Goal: Transaction & Acquisition: Purchase product/service

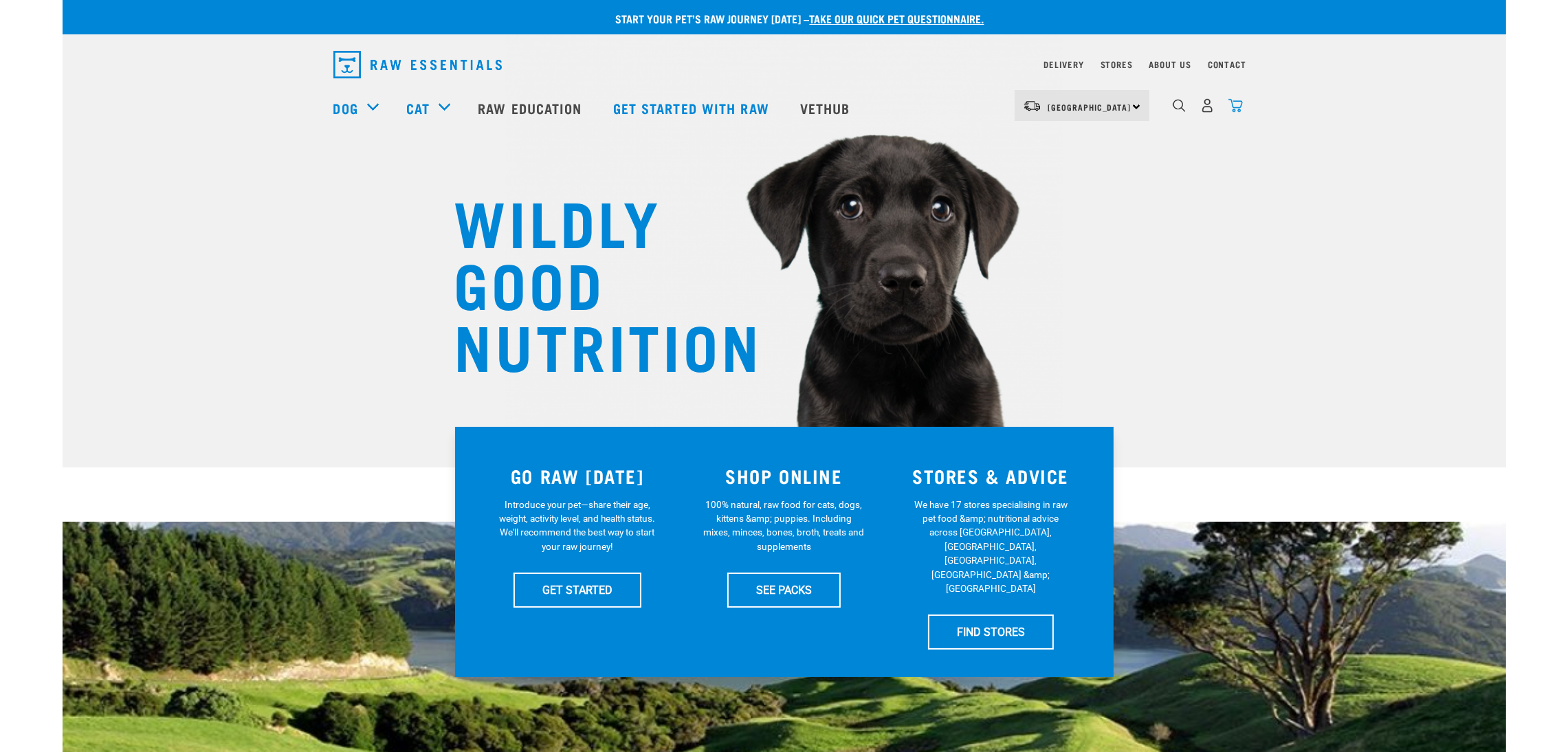
click at [1239, 109] on img "dropdown navigation" at bounding box center [1236, 105] width 14 height 14
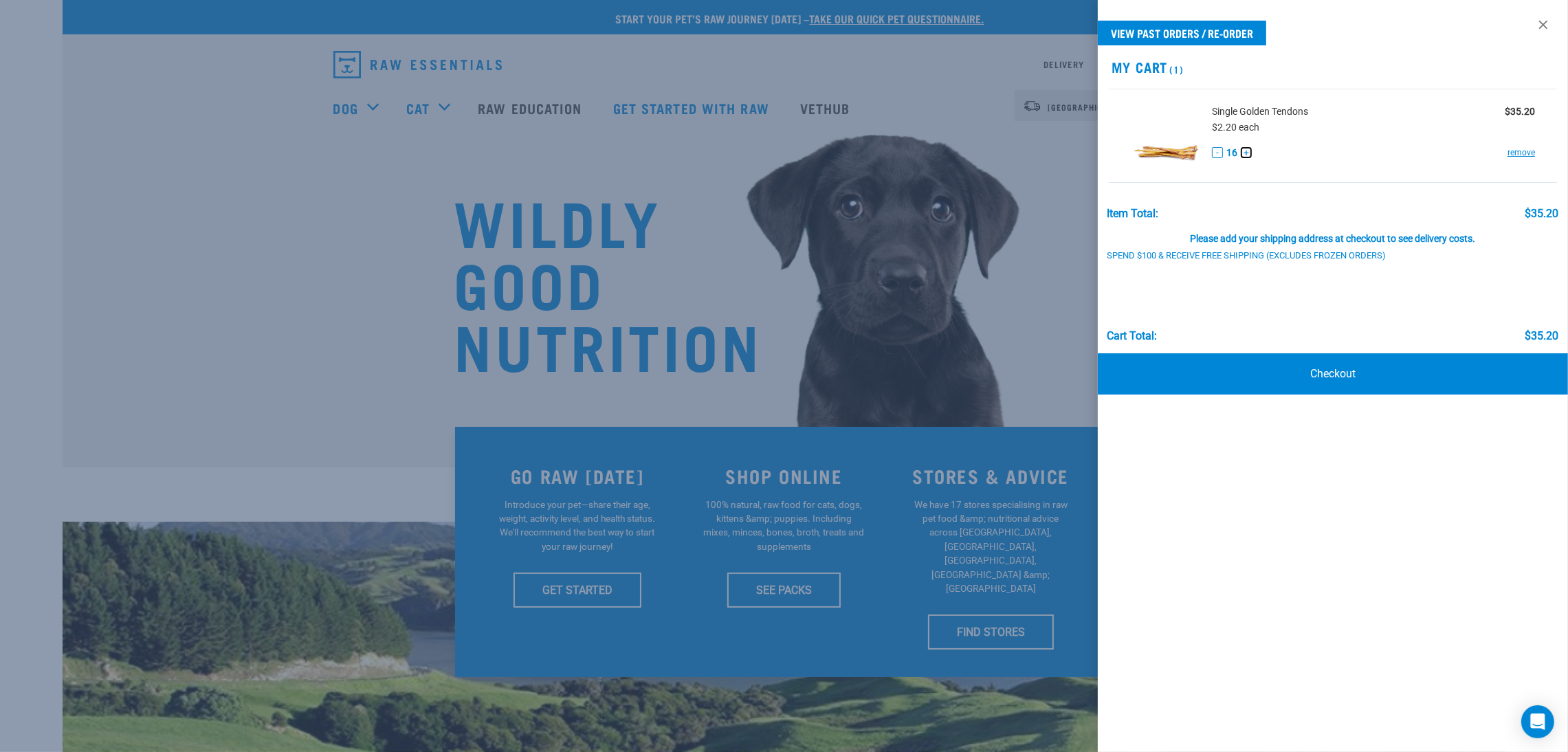
click at [1247, 154] on button "+" at bounding box center [1247, 153] width 11 height 11
click at [1344, 379] on link "Checkout" at bounding box center [1333, 374] width 470 height 42
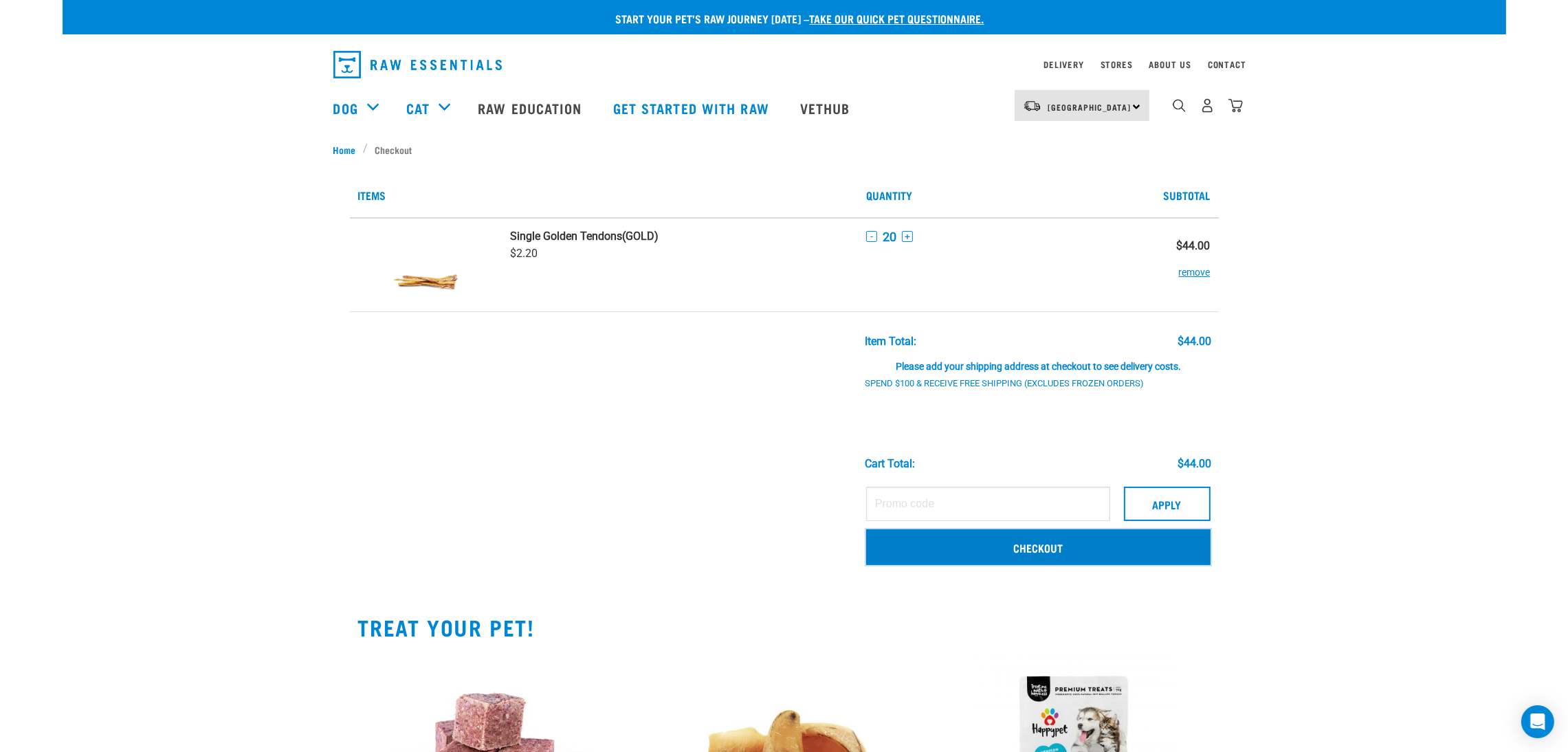
click at [1019, 552] on link "Checkout" at bounding box center [1038, 547] width 345 height 36
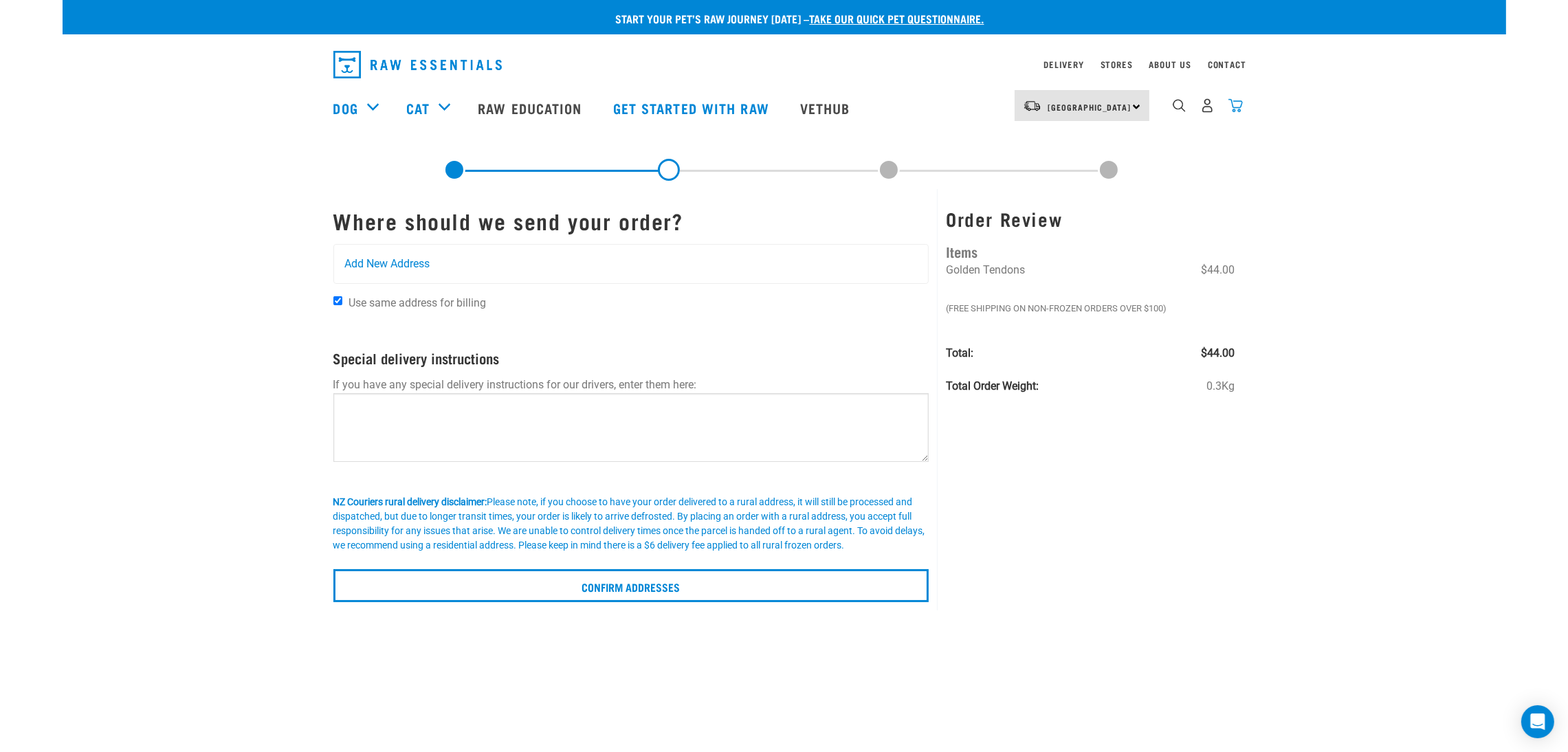
click at [1239, 111] on img "dropdown navigation" at bounding box center [1236, 105] width 14 height 14
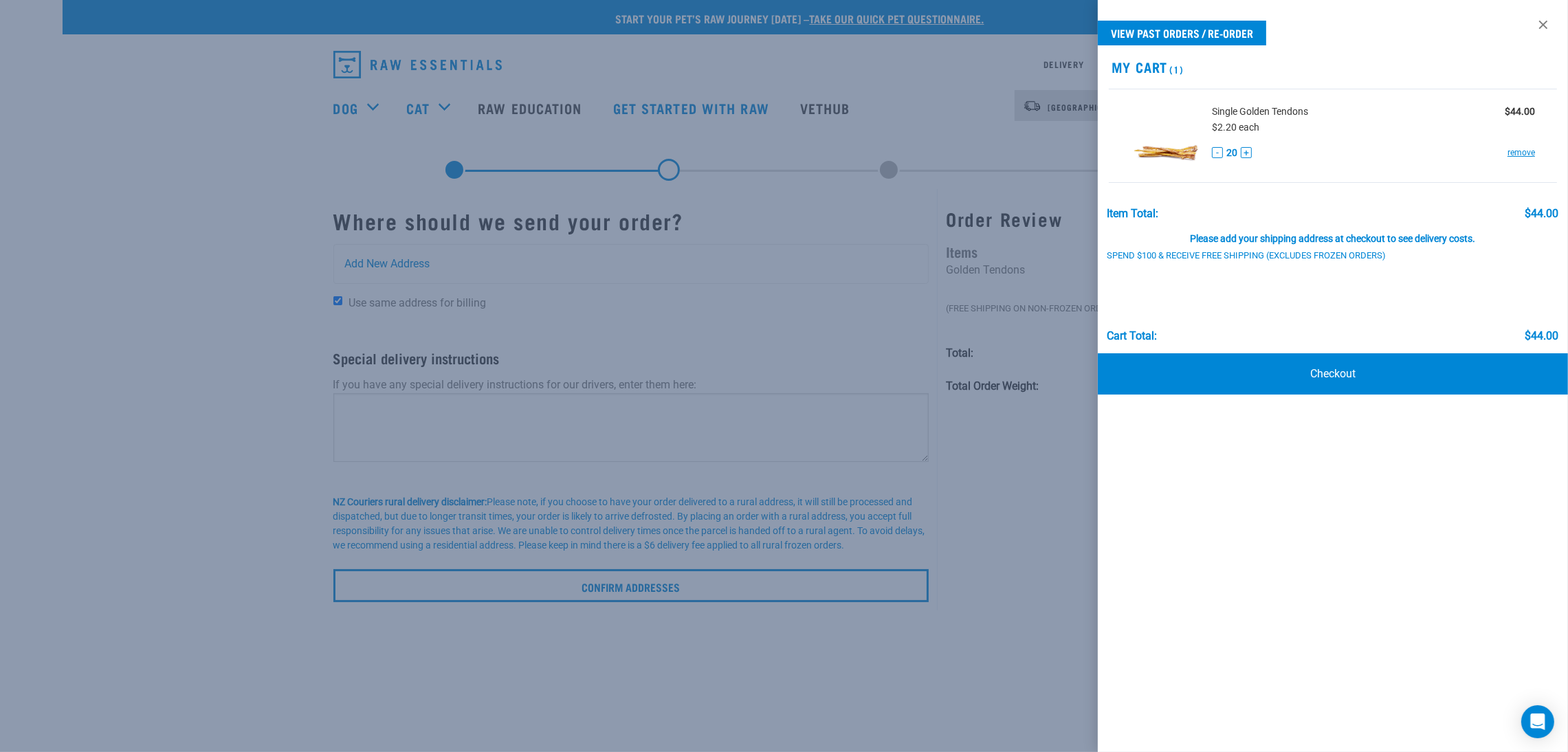
click at [169, 259] on div at bounding box center [784, 376] width 1568 height 752
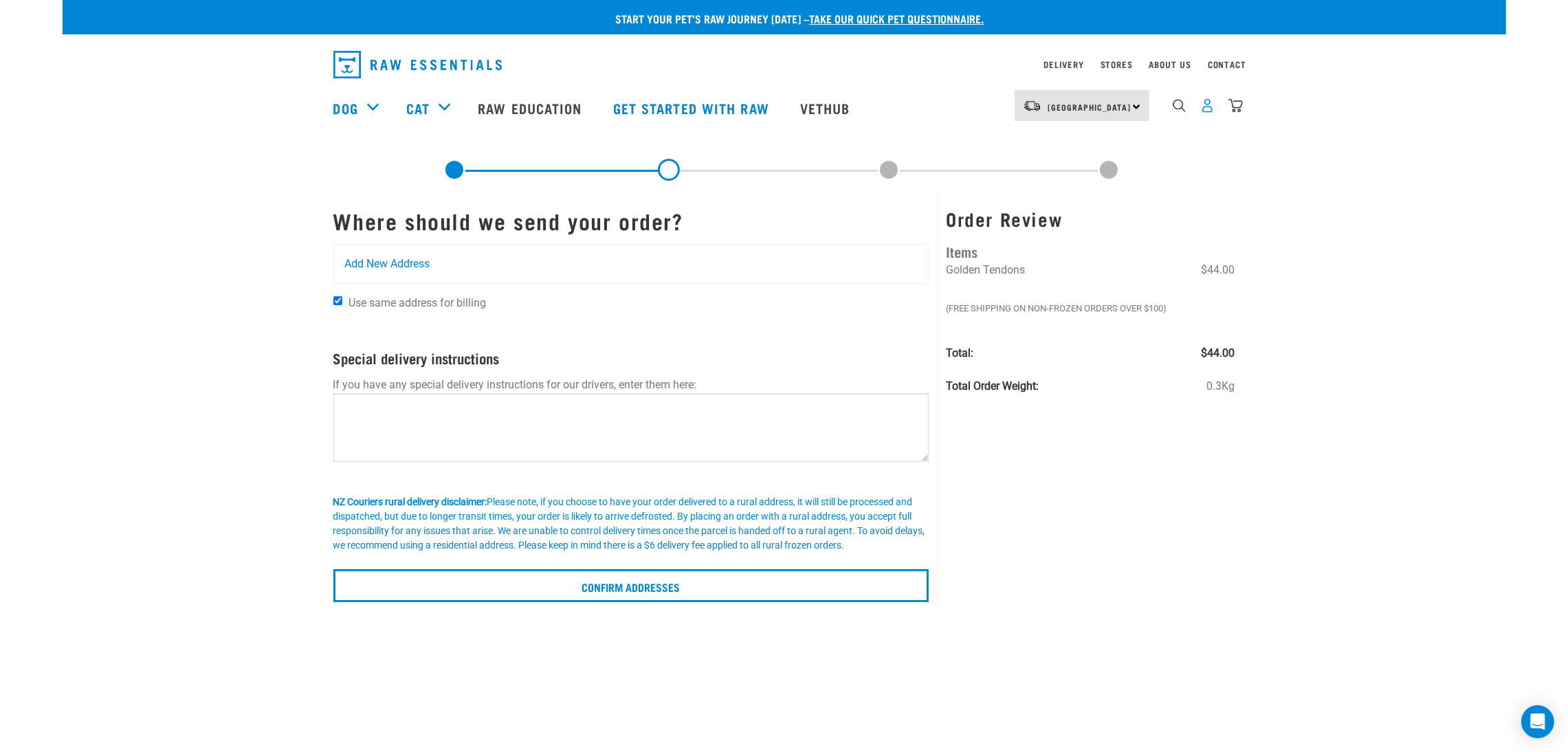
click at [1205, 113] on img "dropdown navigation" at bounding box center [1207, 105] width 14 height 14
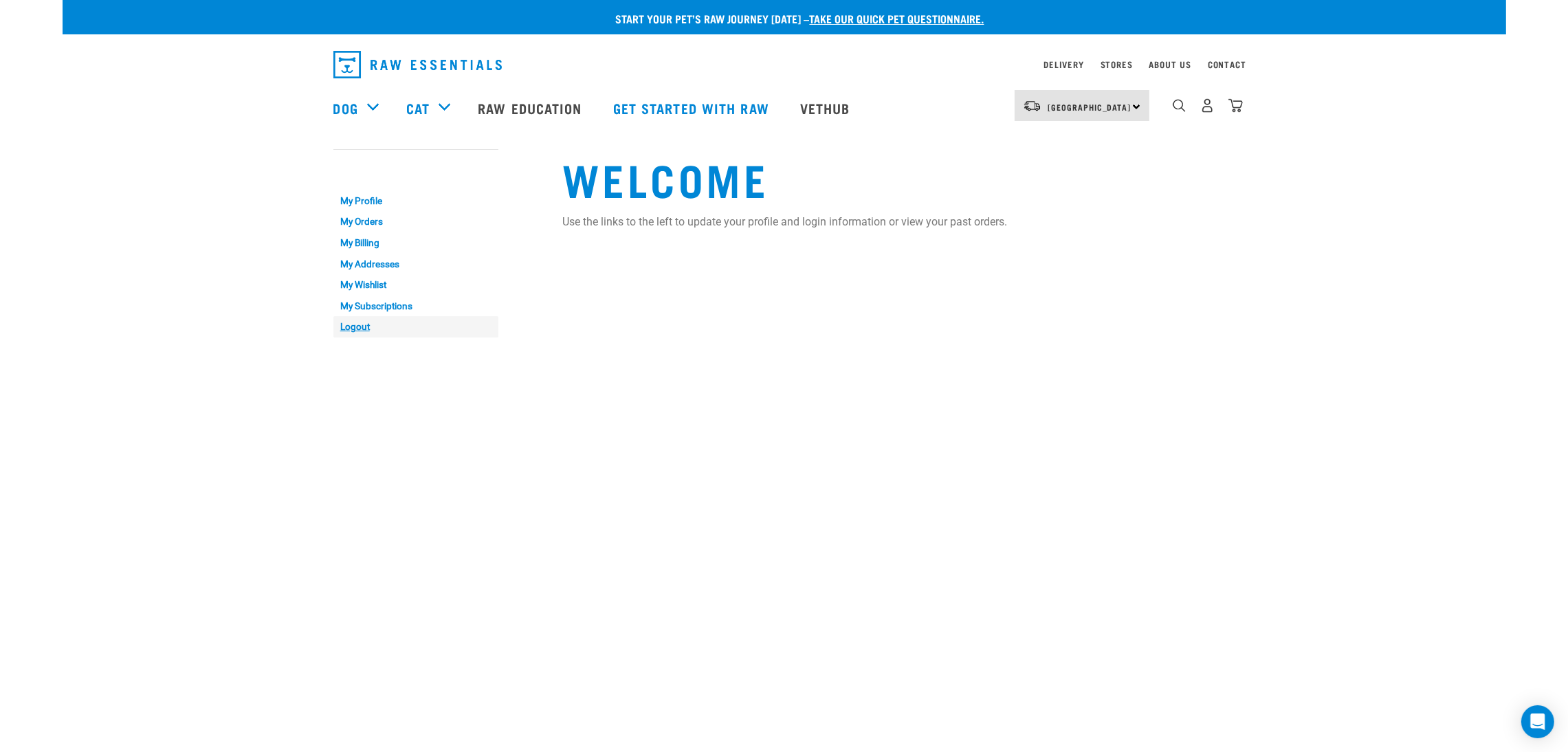
click at [341, 326] on link "Logout" at bounding box center [416, 327] width 165 height 22
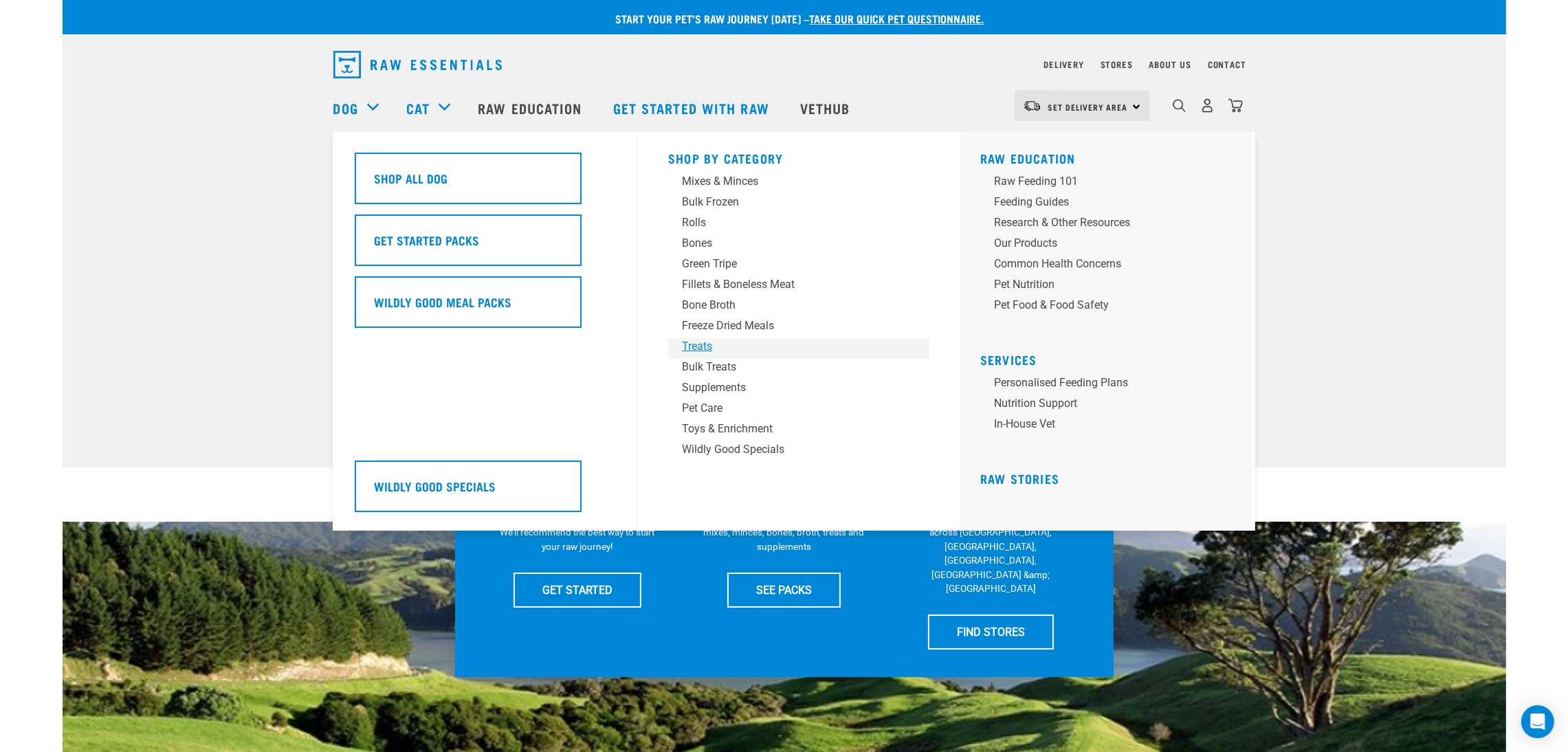
click at [709, 347] on div "Treats" at bounding box center [789, 346] width 214 height 17
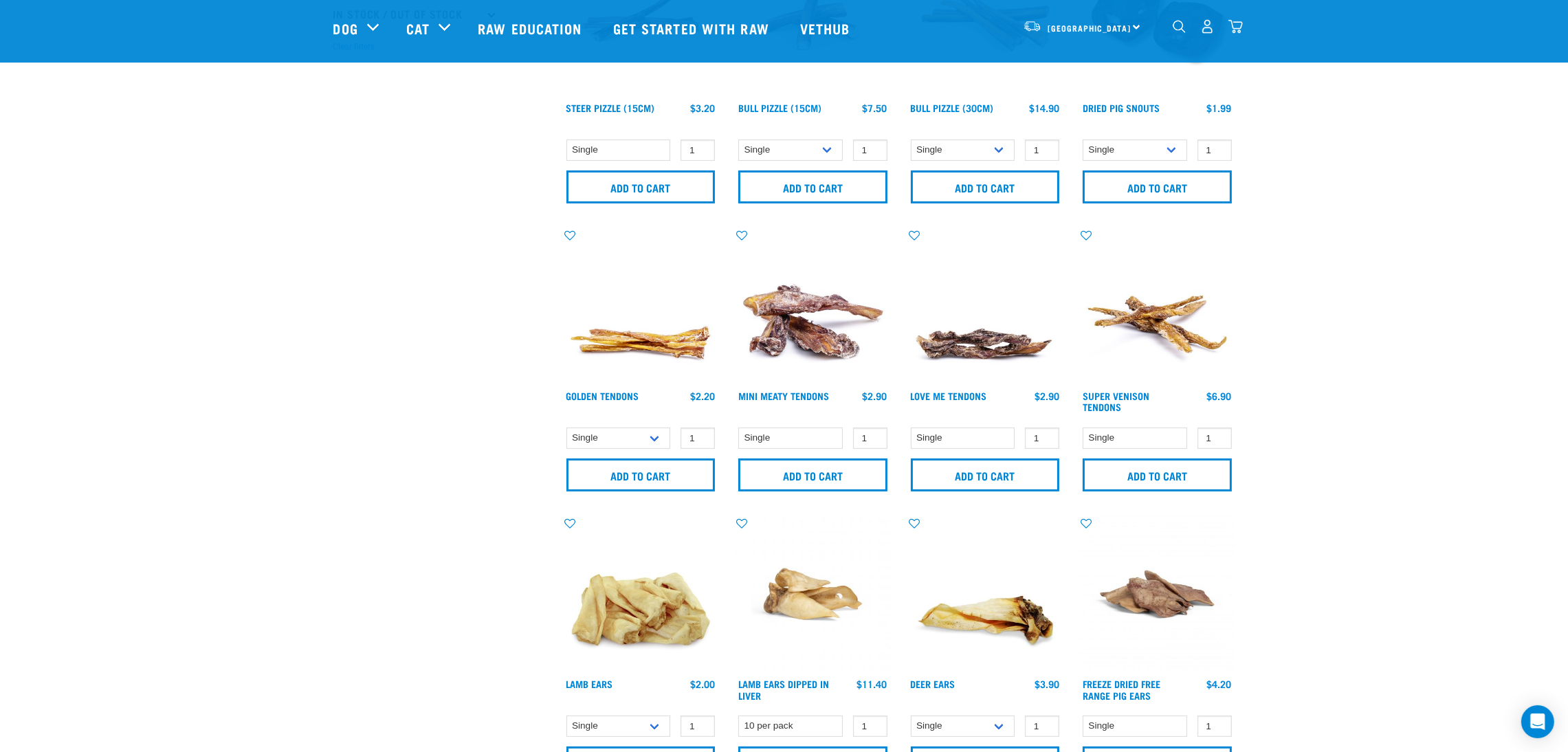
scroll to position [515, 0]
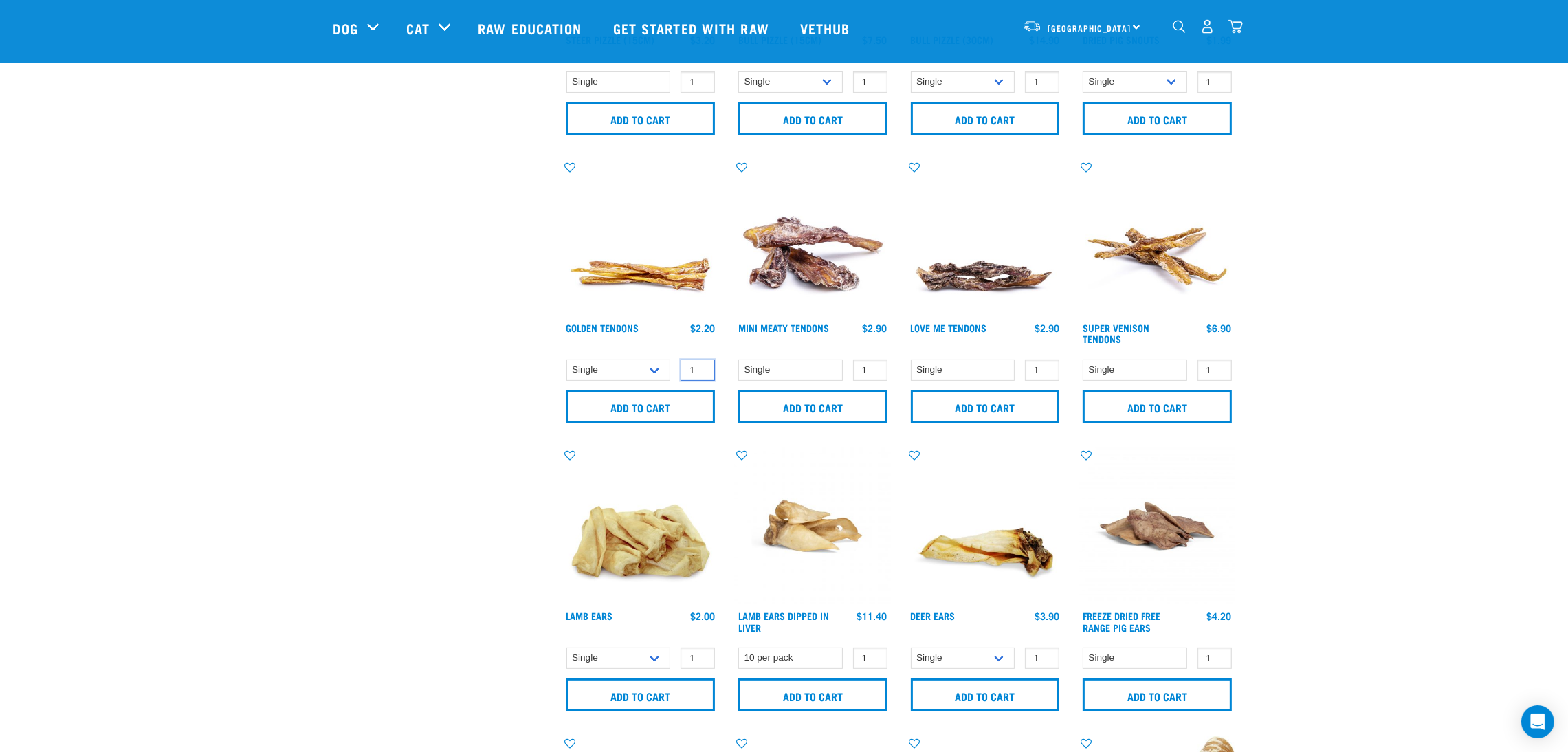
click at [692, 368] on input "1" at bounding box center [697, 370] width 34 height 22
type input "-1"
click at [682, 400] on input "Add to cart" at bounding box center [641, 406] width 150 height 33
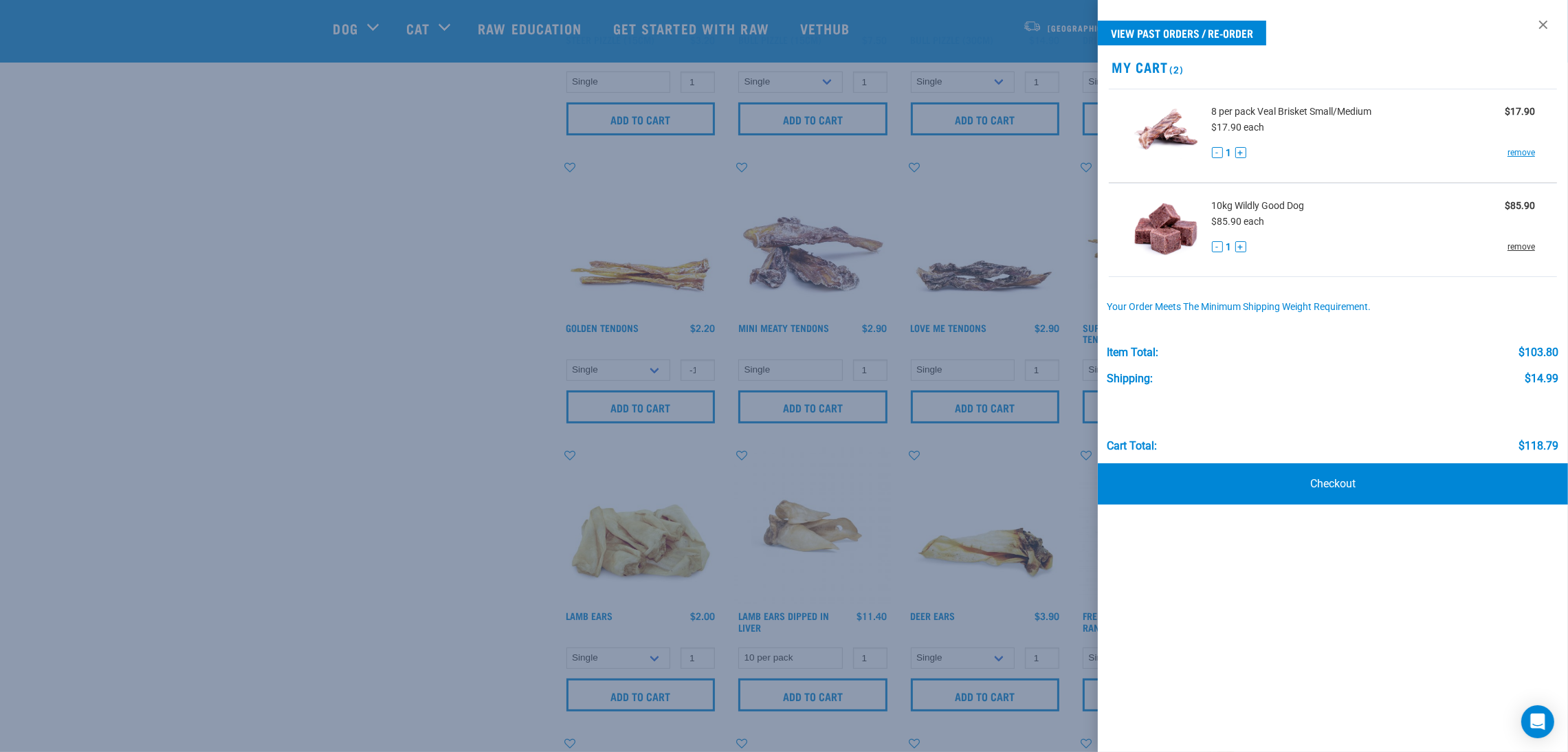
click at [1528, 245] on link "remove" at bounding box center [1522, 246] width 27 height 12
click at [1524, 153] on link "remove" at bounding box center [1522, 152] width 27 height 12
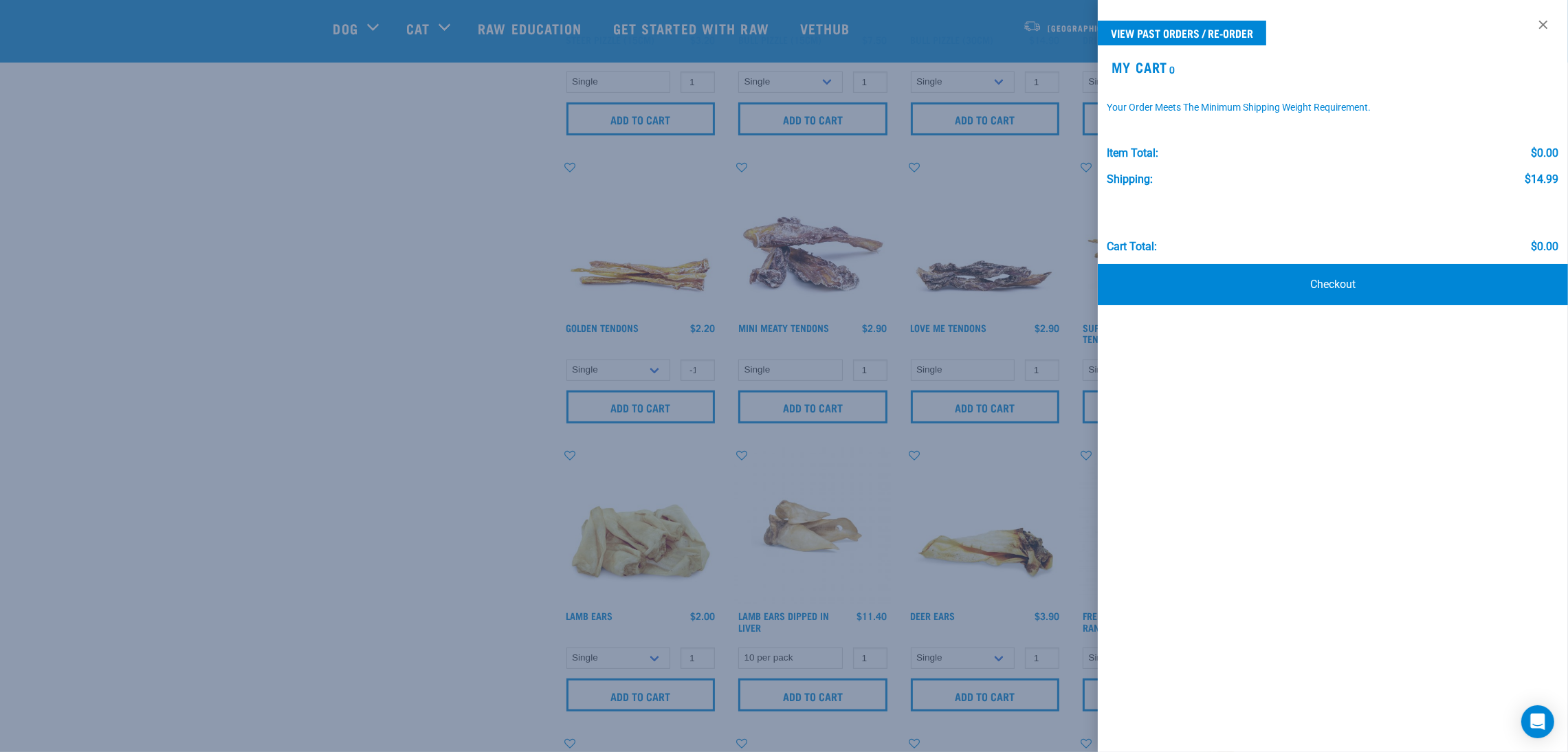
click at [406, 218] on div at bounding box center [784, 376] width 1568 height 752
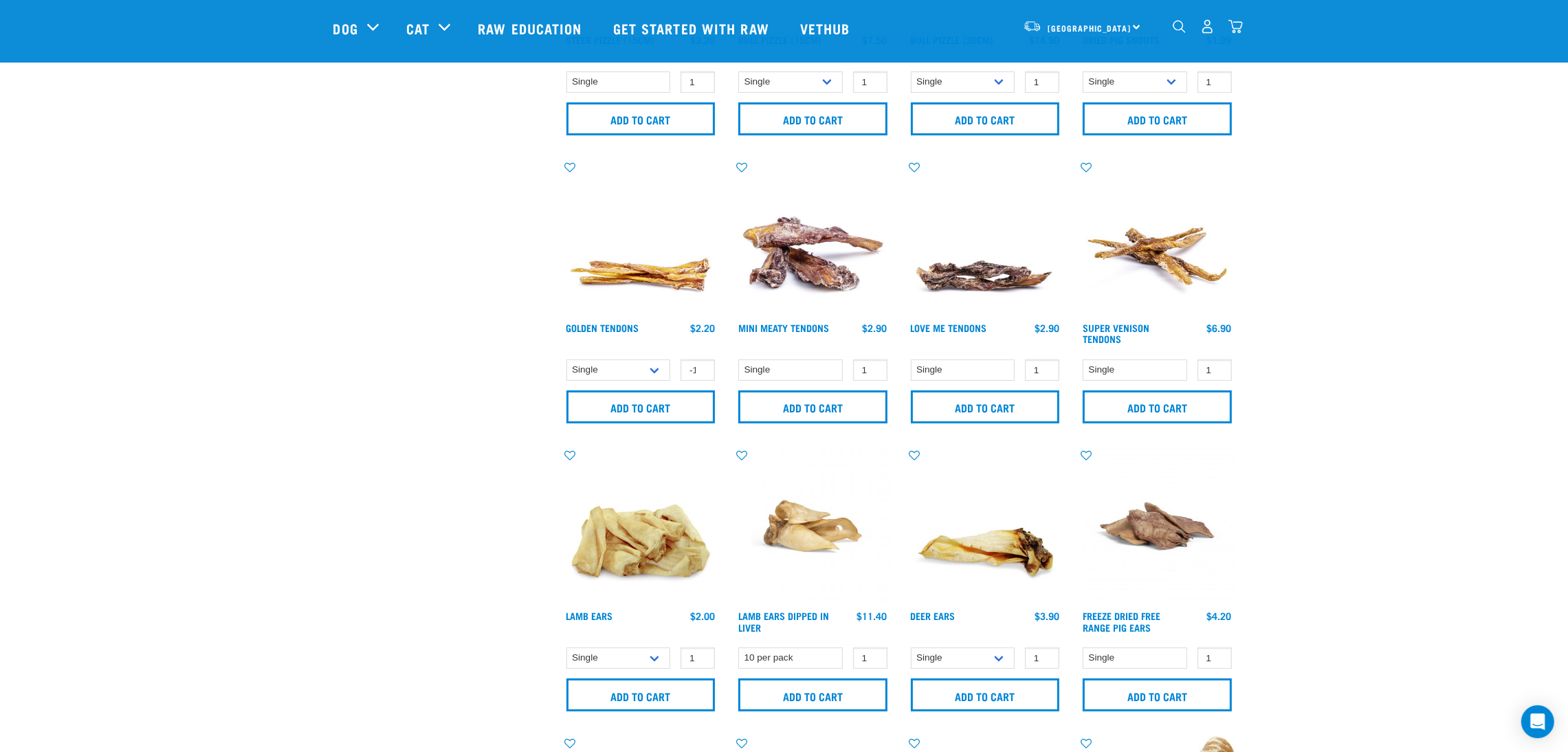
click at [1211, 31] on img "dropdown navigation" at bounding box center [1207, 26] width 14 height 14
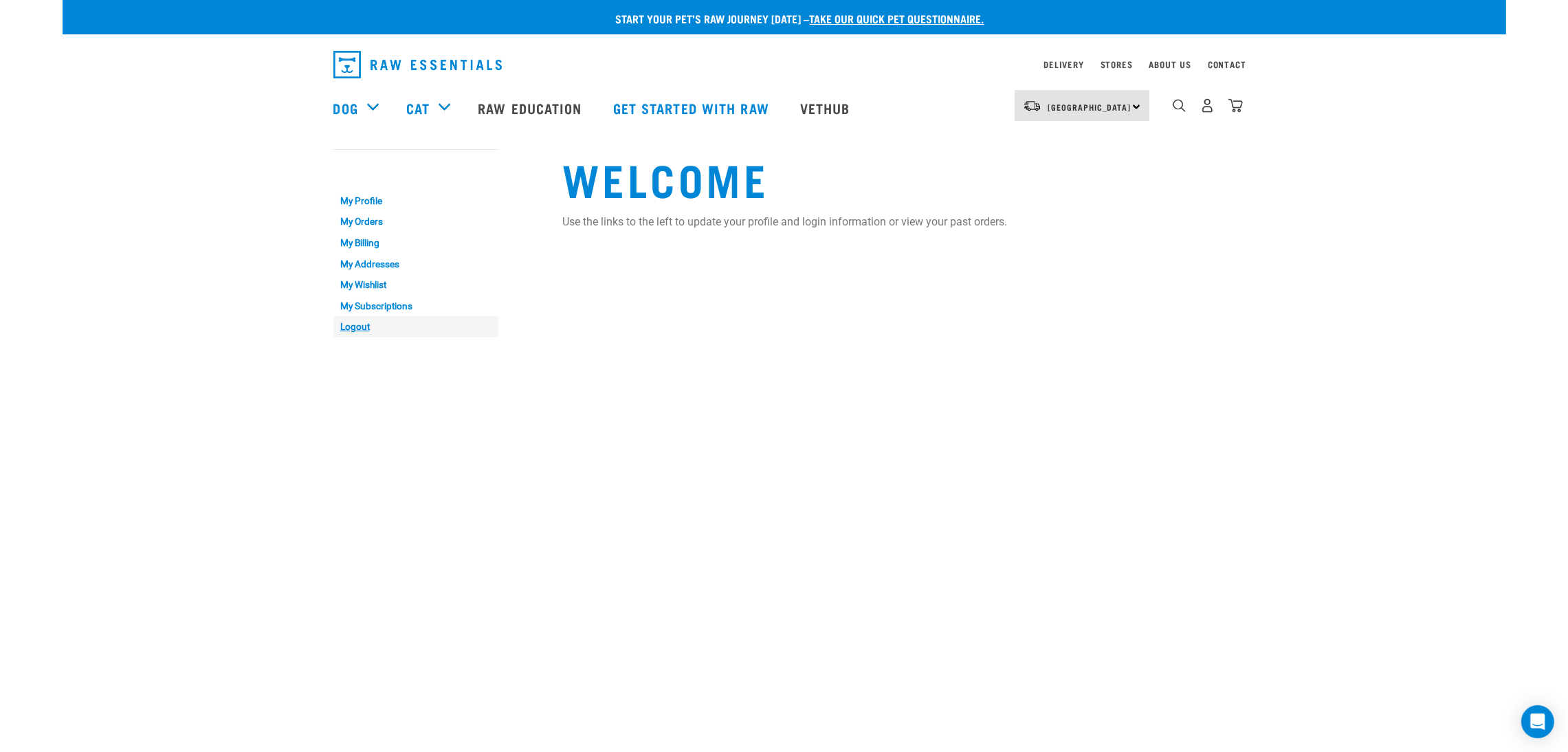
click at [350, 328] on link "Logout" at bounding box center [416, 327] width 165 height 22
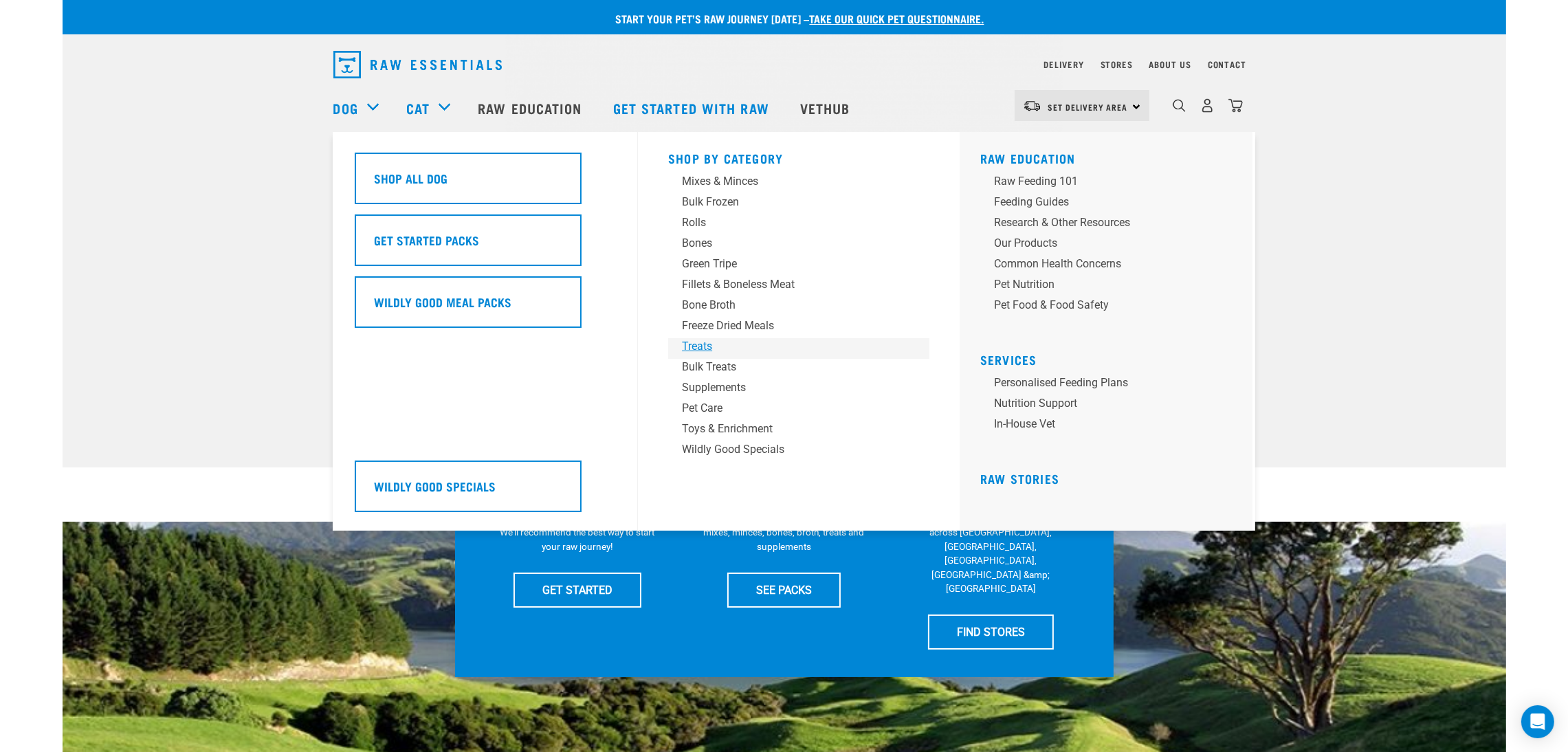
click at [708, 347] on div "Treats" at bounding box center [789, 346] width 214 height 17
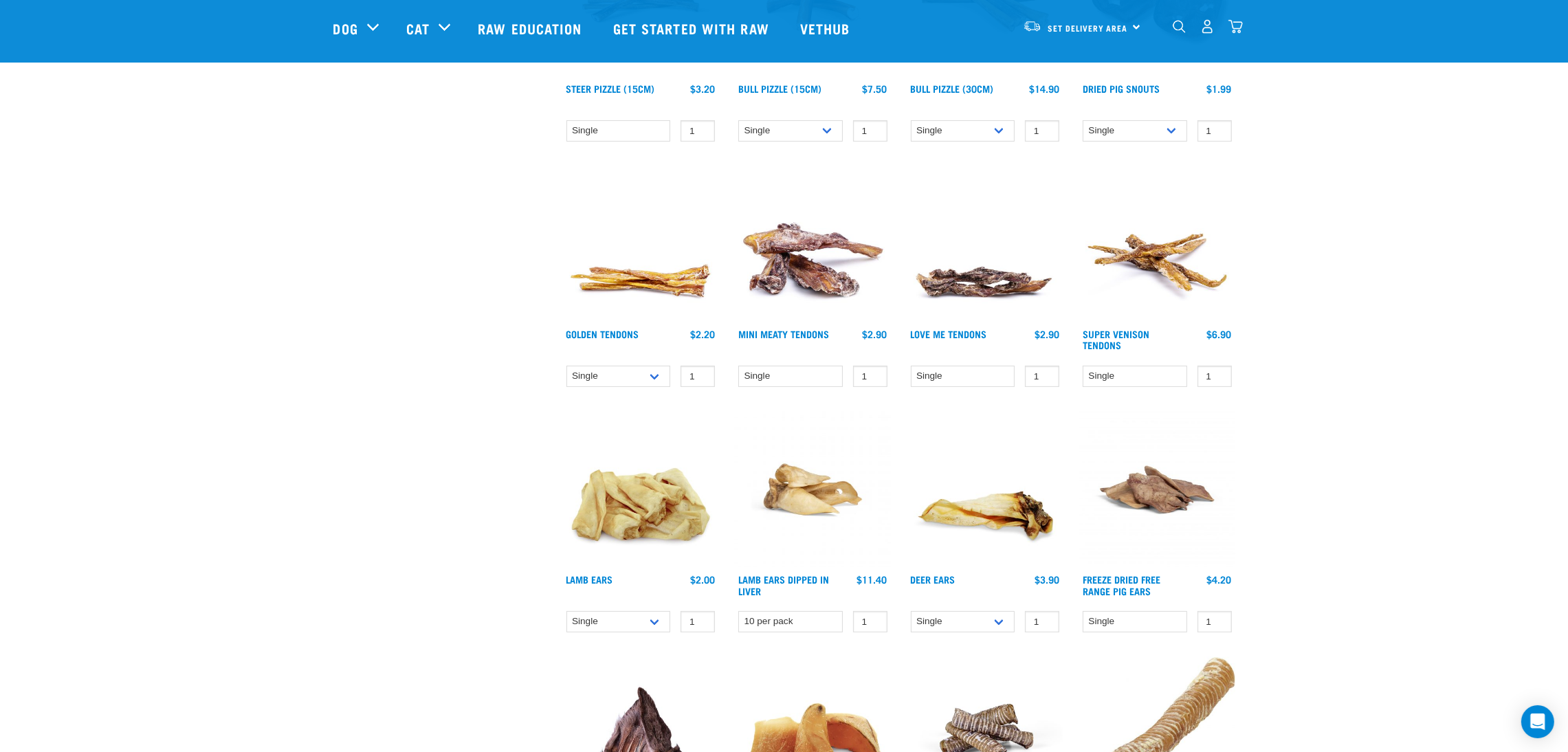
scroll to position [515, 0]
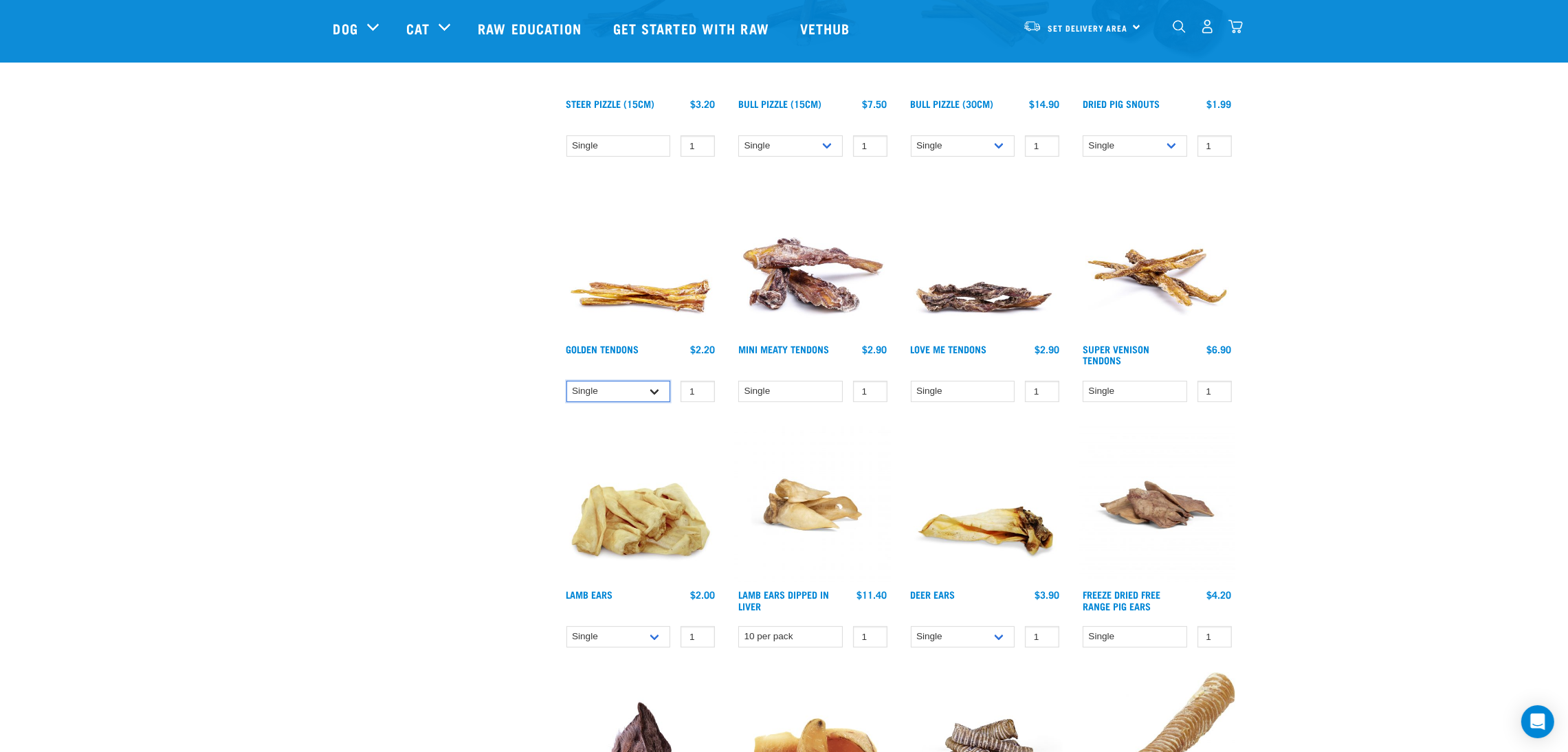
click at [639, 394] on select "Single 10 per pack 25 per pack" at bounding box center [619, 391] width 105 height 22
click at [695, 391] on input "0" at bounding box center [697, 391] width 34 height 22
click at [700, 387] on input "1" at bounding box center [697, 391] width 34 height 22
click at [700, 387] on input "2" at bounding box center [697, 391] width 34 height 22
click at [700, 387] on input "3" at bounding box center [697, 391] width 34 height 22
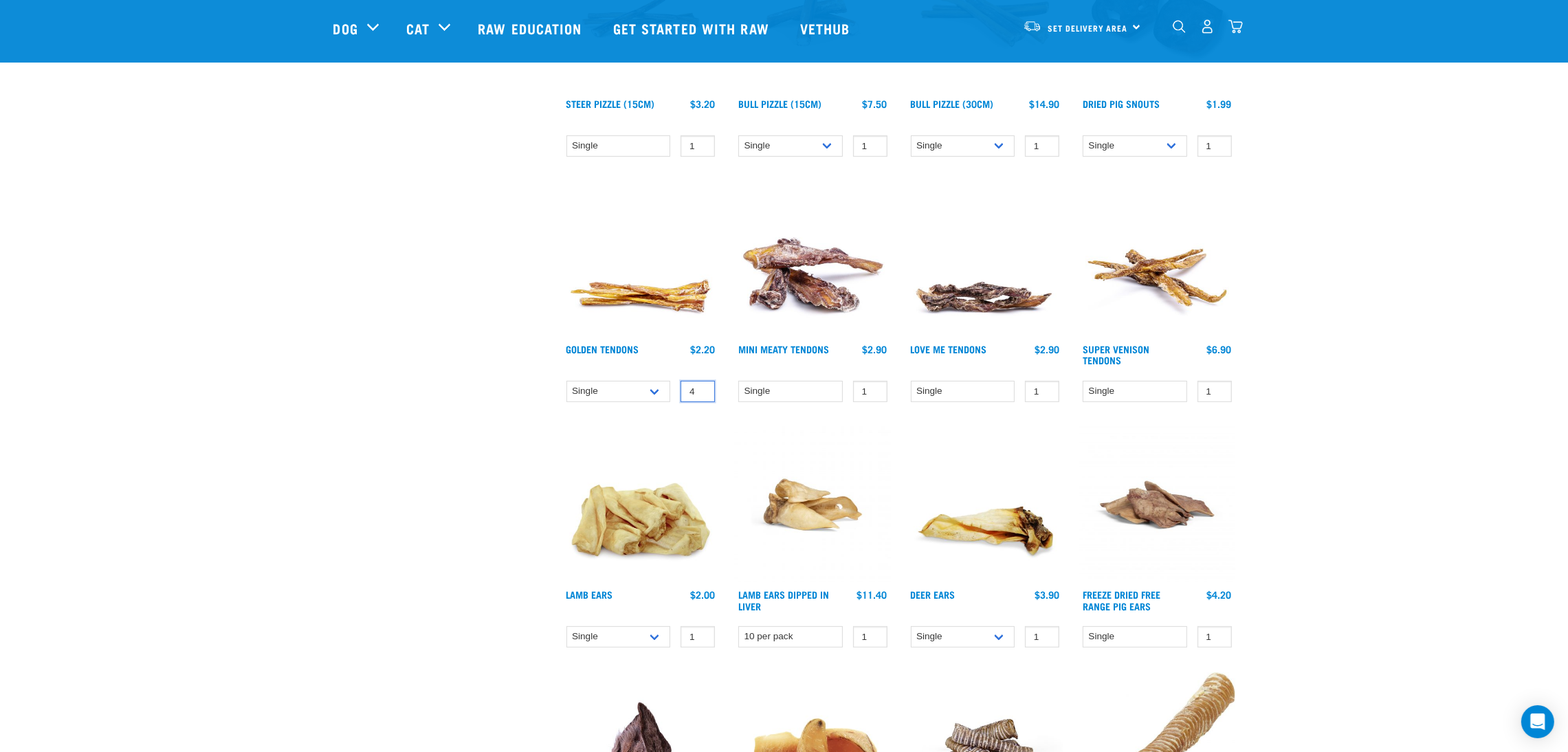
click at [700, 387] on input "4" at bounding box center [697, 391] width 34 height 22
click at [700, 387] on input "5" at bounding box center [697, 391] width 34 height 22
click at [700, 387] on input "6" at bounding box center [697, 391] width 34 height 22
click at [700, 387] on input "7" at bounding box center [697, 391] width 34 height 22
click at [700, 387] on input "8" at bounding box center [697, 391] width 34 height 22
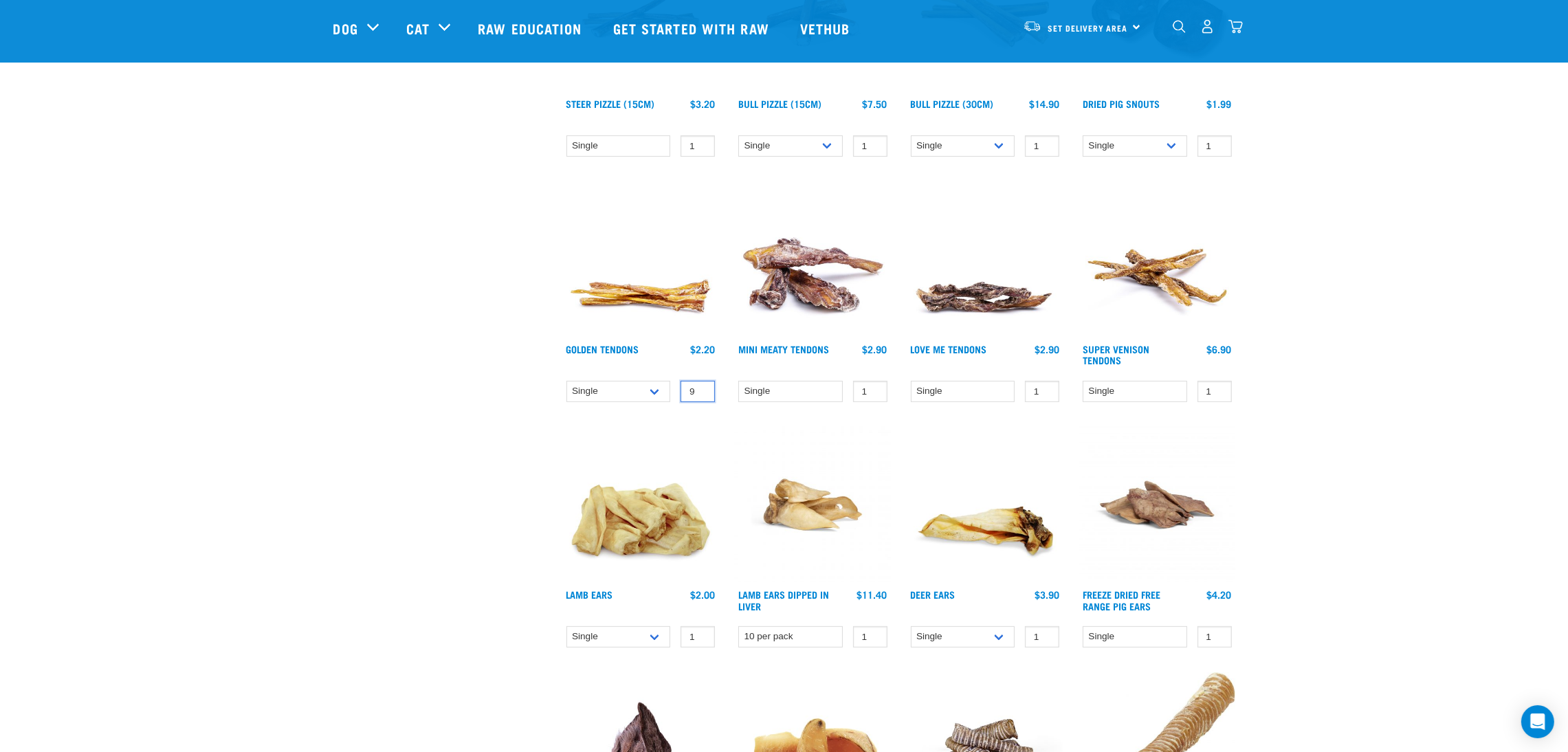
click at [700, 387] on input "9" at bounding box center [697, 391] width 34 height 22
click at [700, 387] on input "10" at bounding box center [697, 391] width 34 height 22
click at [700, 387] on input "11" at bounding box center [697, 391] width 34 height 22
click at [700, 387] on input "12" at bounding box center [697, 391] width 34 height 22
click at [700, 387] on input "13" at bounding box center [697, 391] width 34 height 22
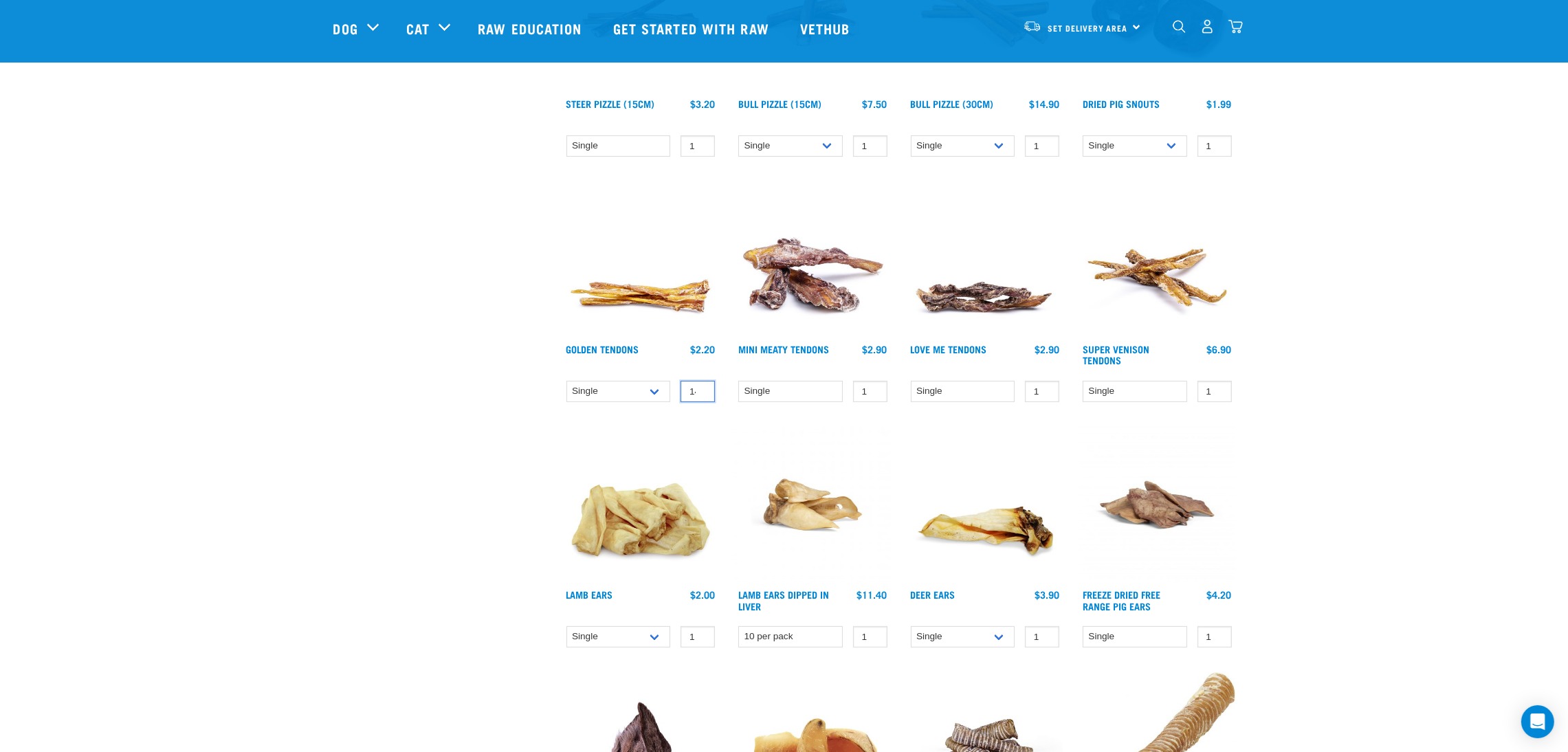
click at [700, 387] on input "14" at bounding box center [697, 391] width 34 height 22
click at [700, 387] on input "15" at bounding box center [697, 391] width 34 height 22
click at [700, 387] on input "16" at bounding box center [697, 391] width 34 height 22
click at [700, 387] on input "17" at bounding box center [697, 391] width 34 height 22
click at [700, 387] on input "18" at bounding box center [697, 391] width 34 height 22
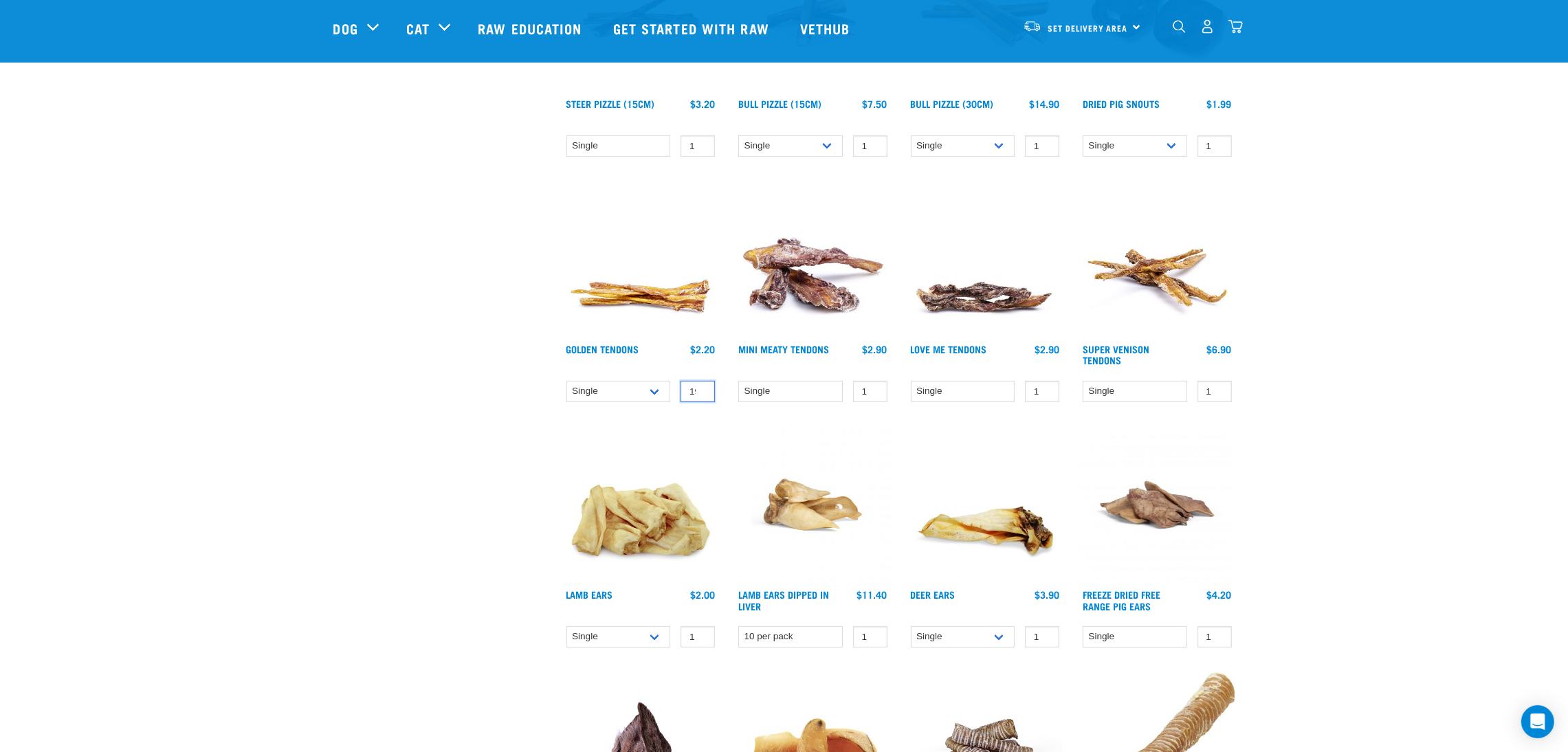
click at [700, 387] on input "19" at bounding box center [697, 391] width 34 height 22
type input "20"
click at [700, 387] on input "20" at bounding box center [697, 391] width 34 height 22
click at [1038, 33] on div "Set Delivery Area North Island South Island" at bounding box center [1082, 26] width 135 height 31
click at [1033, 66] on link "[GEOGRAPHIC_DATA]" at bounding box center [1080, 66] width 132 height 30
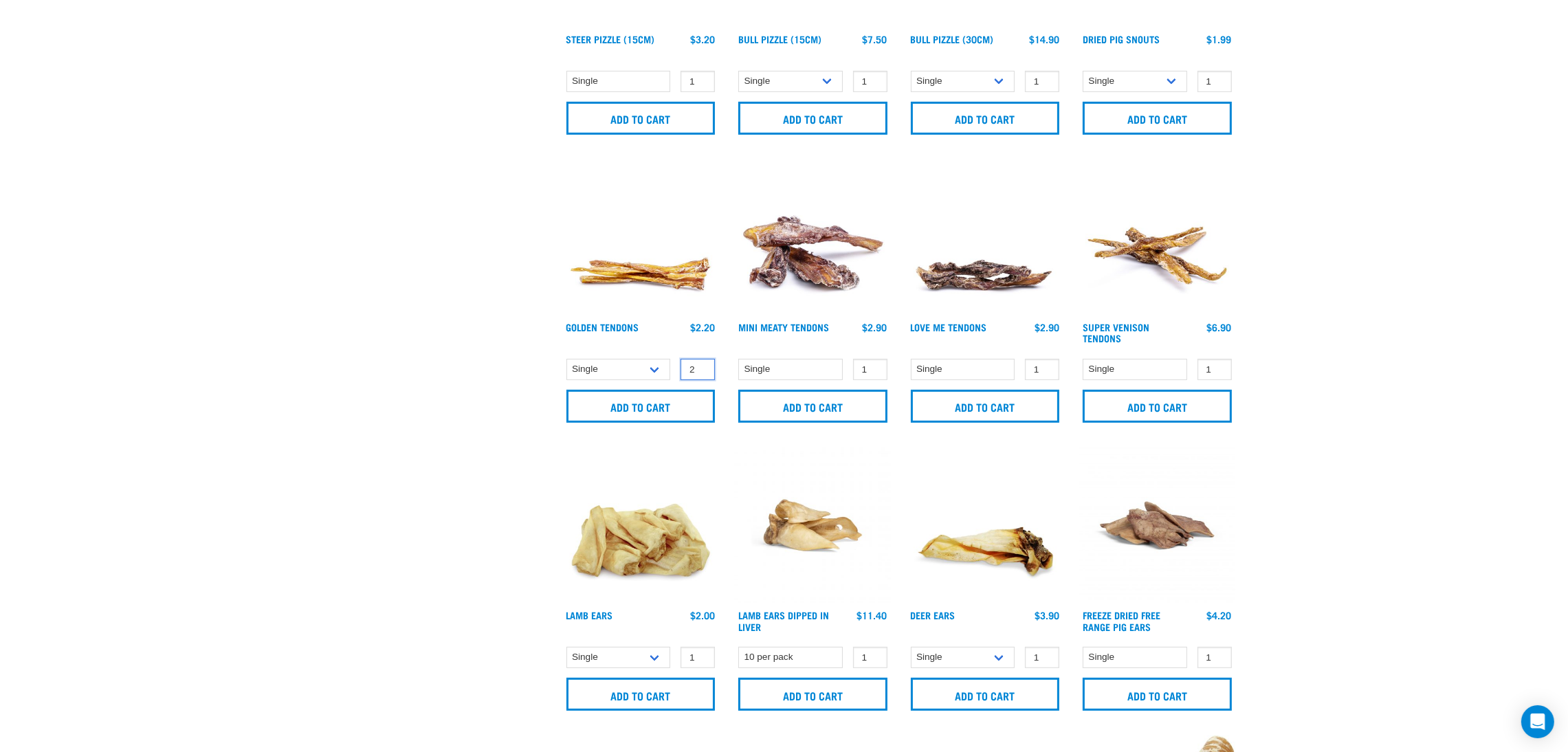
type input "2"
click at [700, 365] on input "2" at bounding box center [697, 369] width 34 height 22
type input "20"
click at [684, 405] on input "Add to cart" at bounding box center [641, 406] width 150 height 33
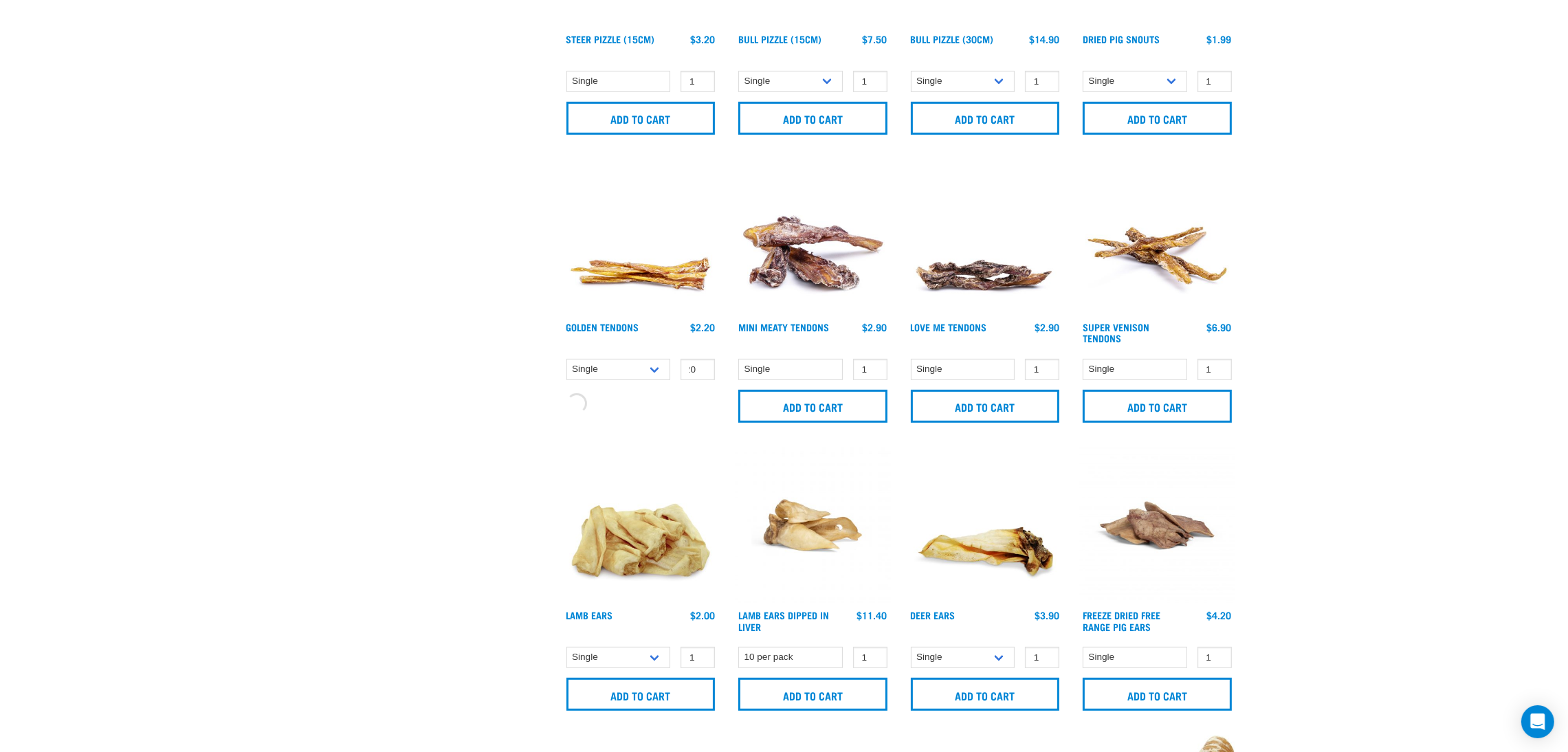
scroll to position [0, 0]
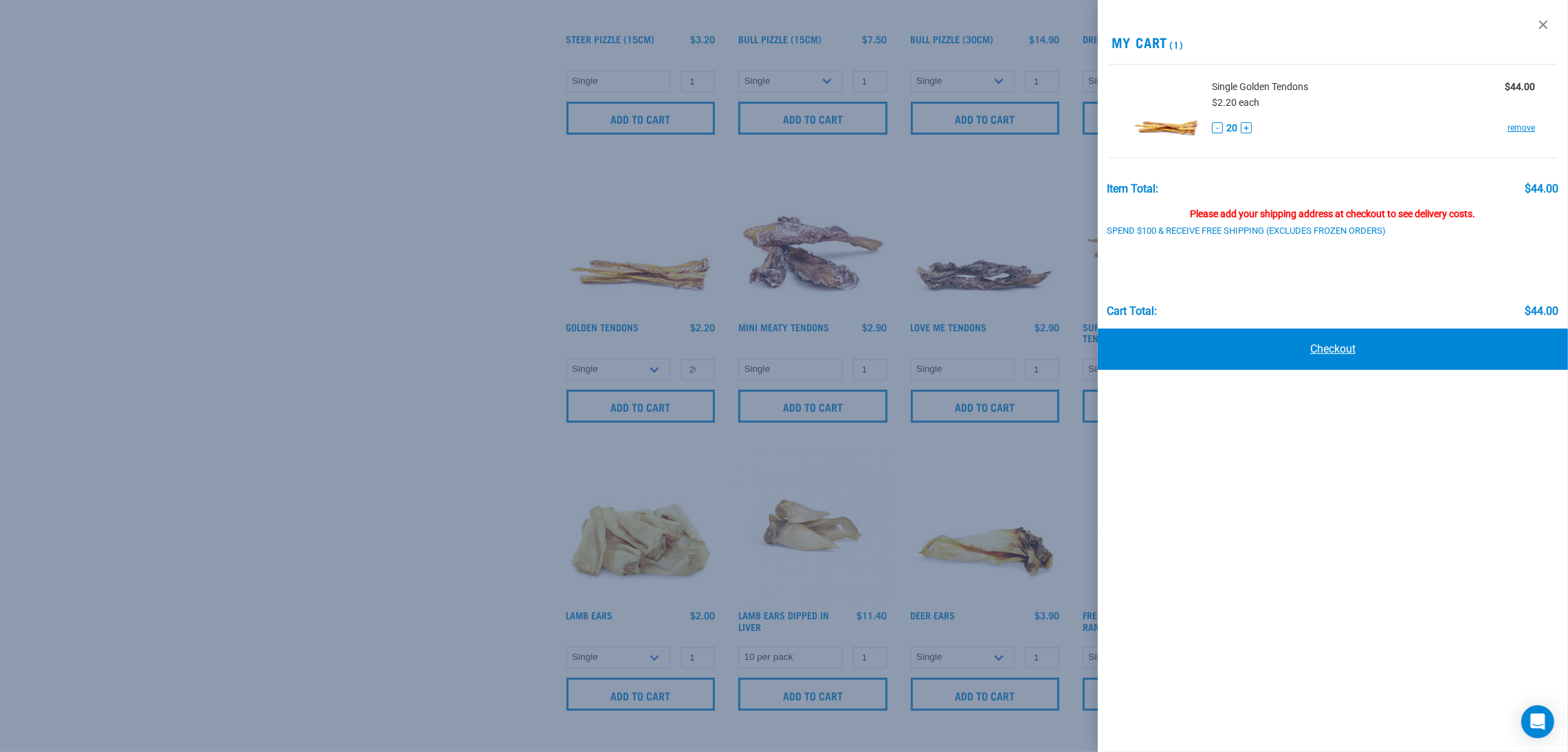
click at [1305, 352] on link "Checkout" at bounding box center [1333, 349] width 470 height 42
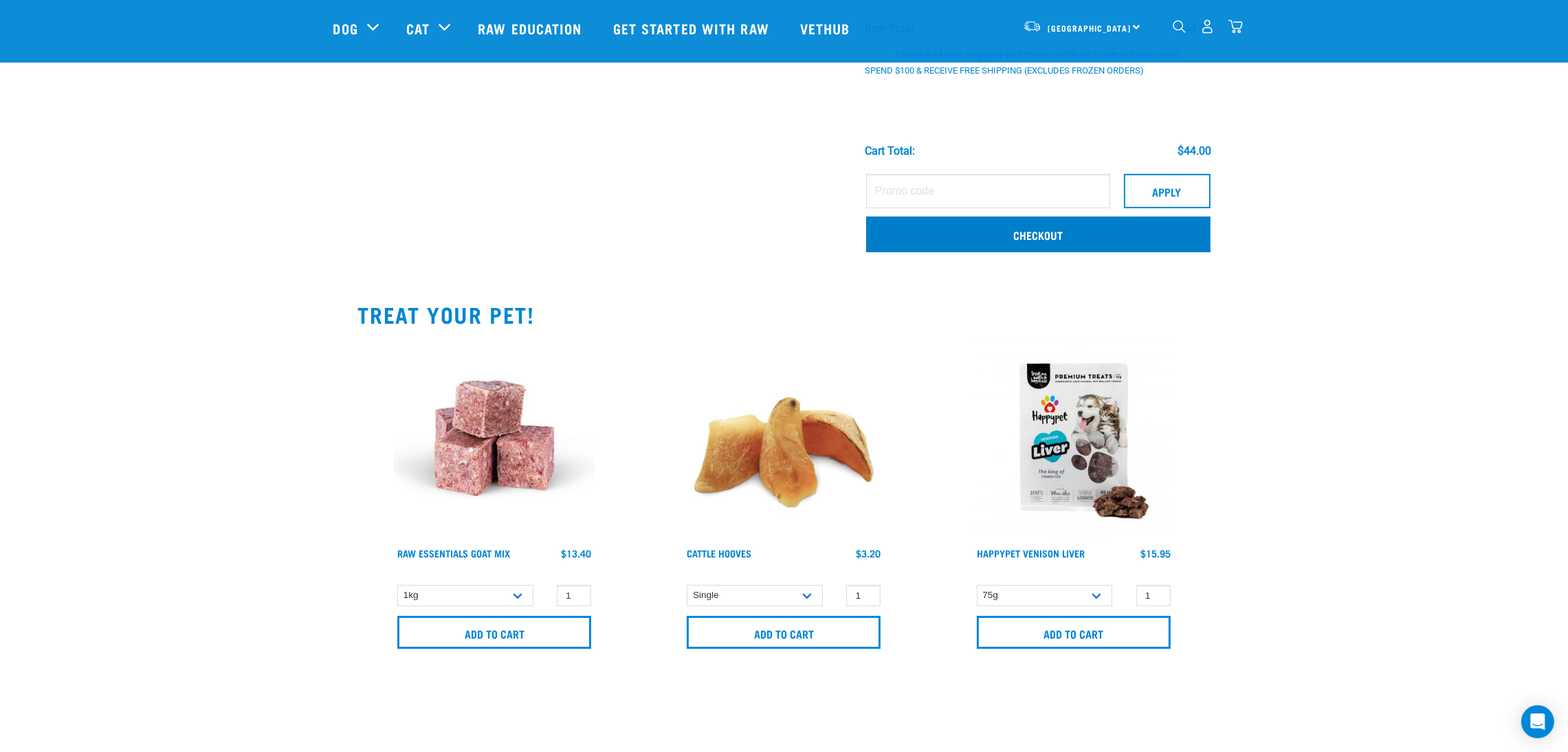
scroll to position [103, 0]
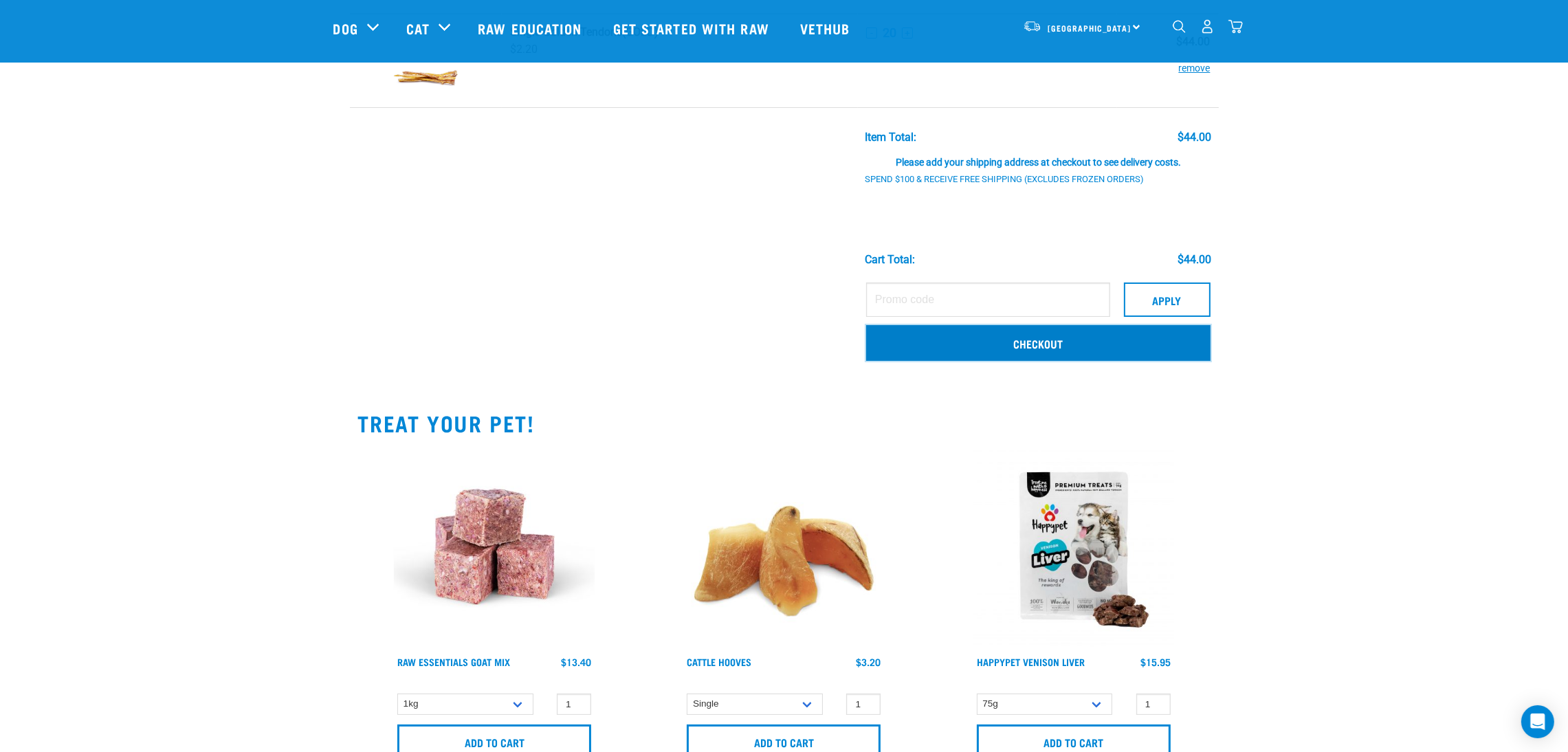
click at [1002, 340] on link "Checkout" at bounding box center [1038, 343] width 345 height 36
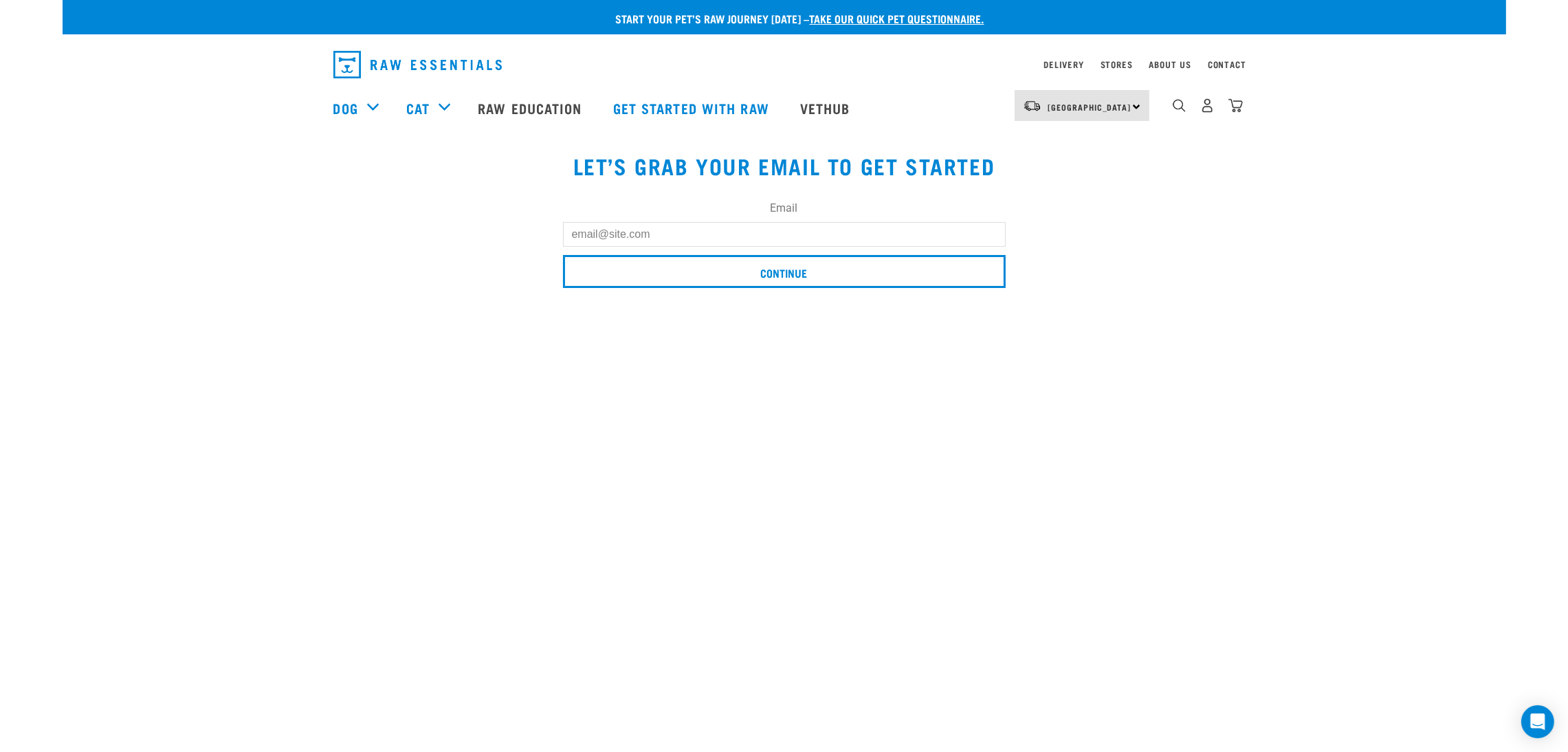
click at [622, 231] on input "Email" at bounding box center [784, 234] width 443 height 25
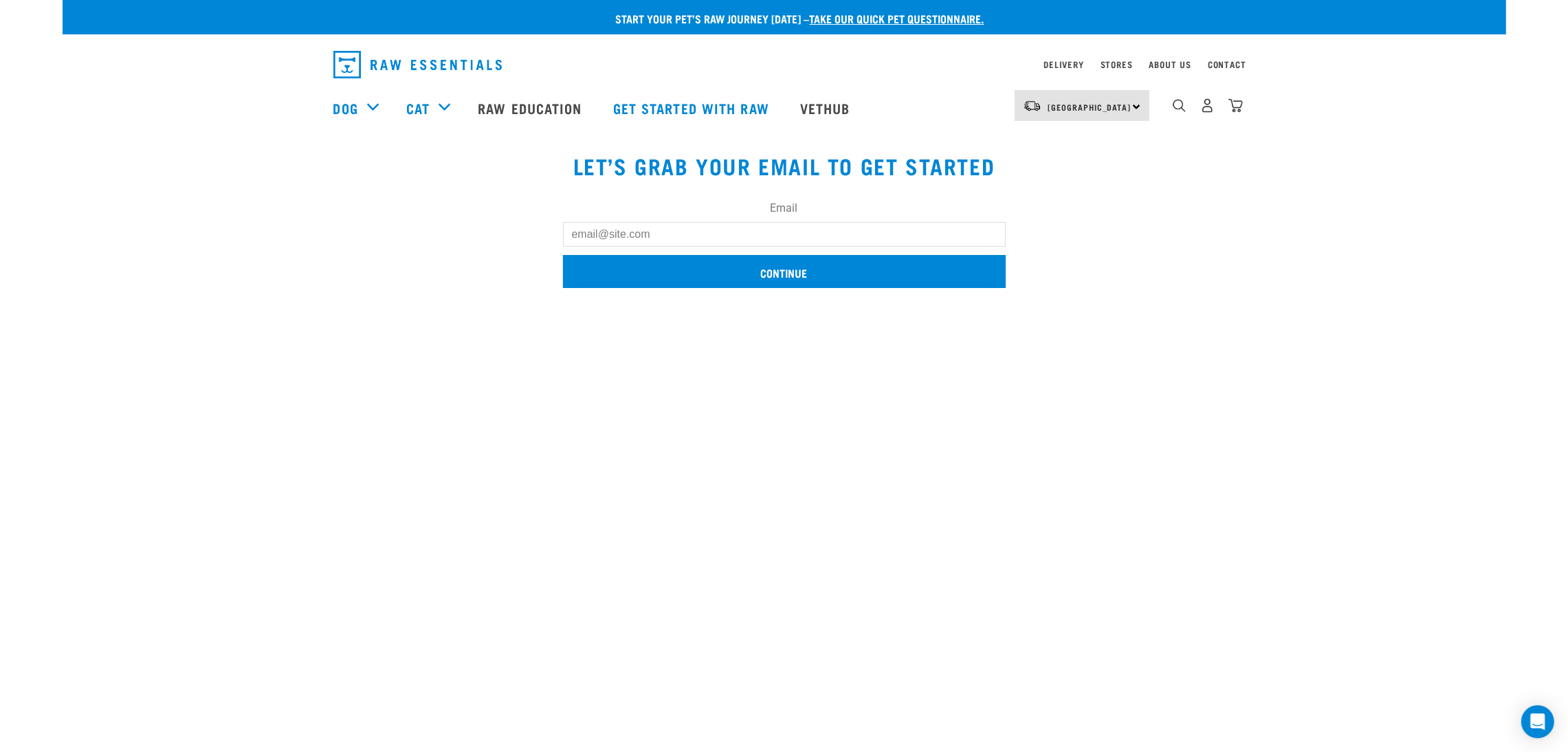
type input "Angel"
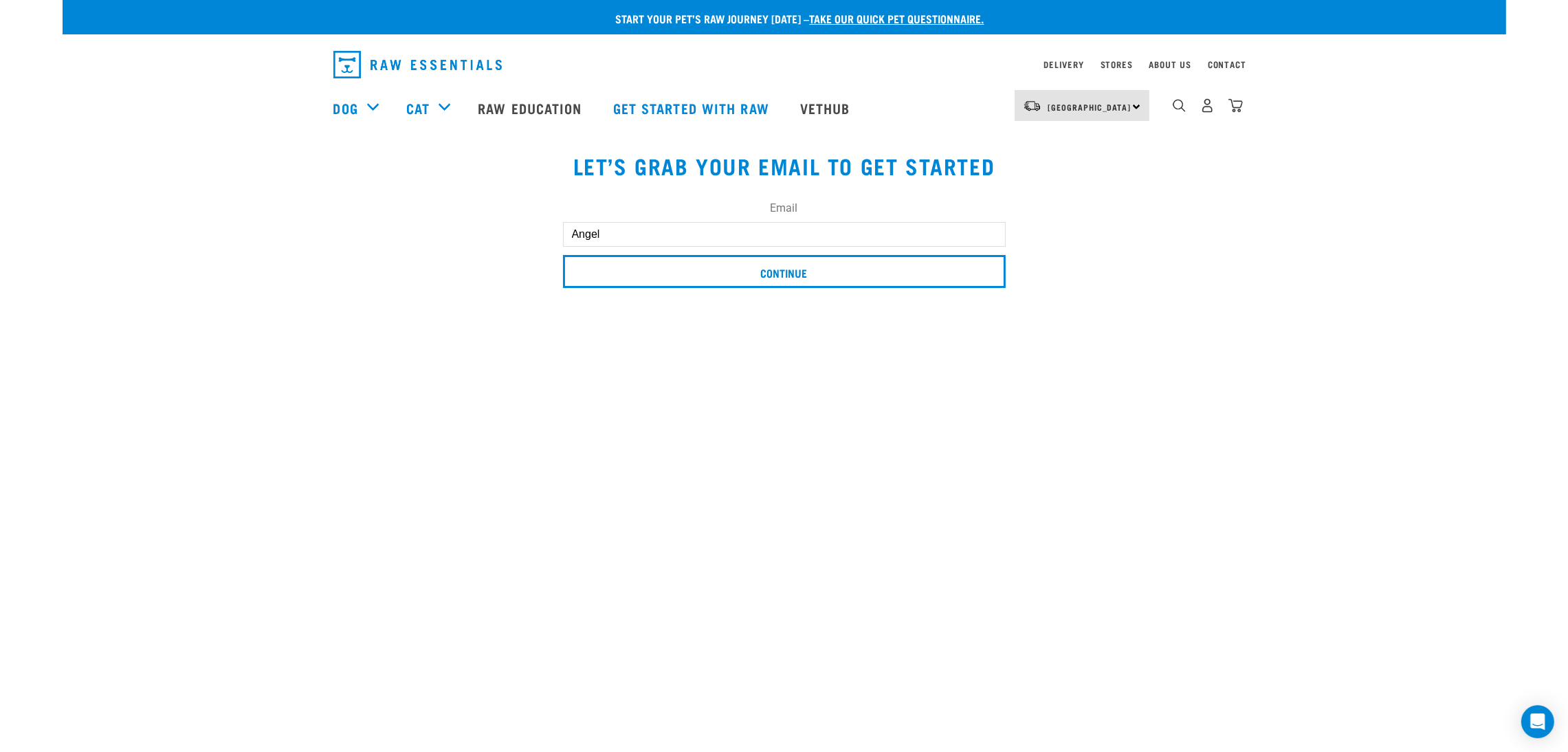
click at [626, 233] on input "Angel" at bounding box center [784, 234] width 443 height 25
drag, startPoint x: 620, startPoint y: 233, endPoint x: 391, endPoint y: 217, distance: 229.6
click at [385, 226] on div "Email Angel Continue" at bounding box center [784, 238] width 919 height 115
click at [625, 239] on input "Email" at bounding box center [784, 234] width 443 height 25
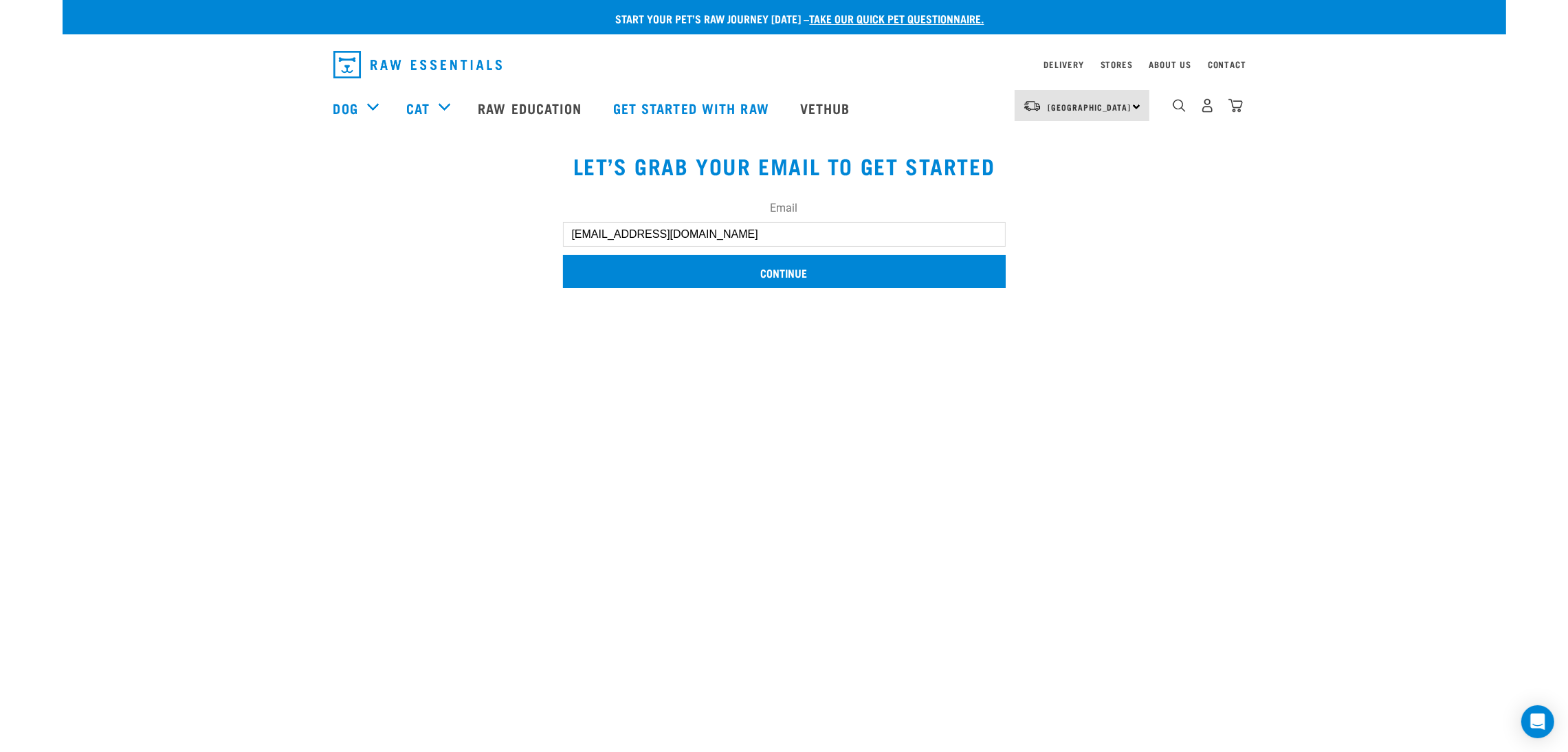
type input "[EMAIL_ADDRESS][DOMAIN_NAME]"
click at [827, 269] on input "Continue" at bounding box center [784, 271] width 443 height 33
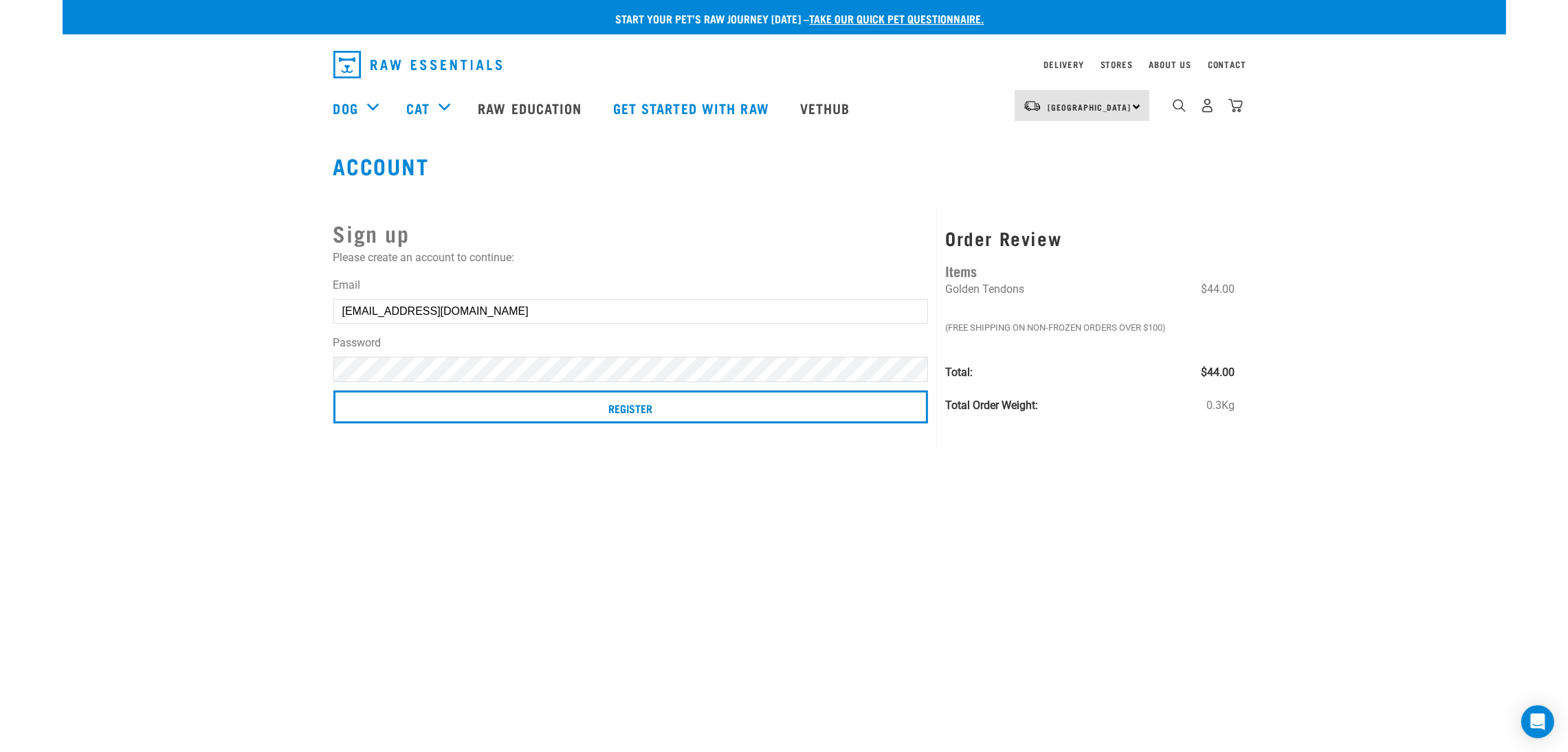
click at [333, 390] on input "Register" at bounding box center [631, 406] width 596 height 33
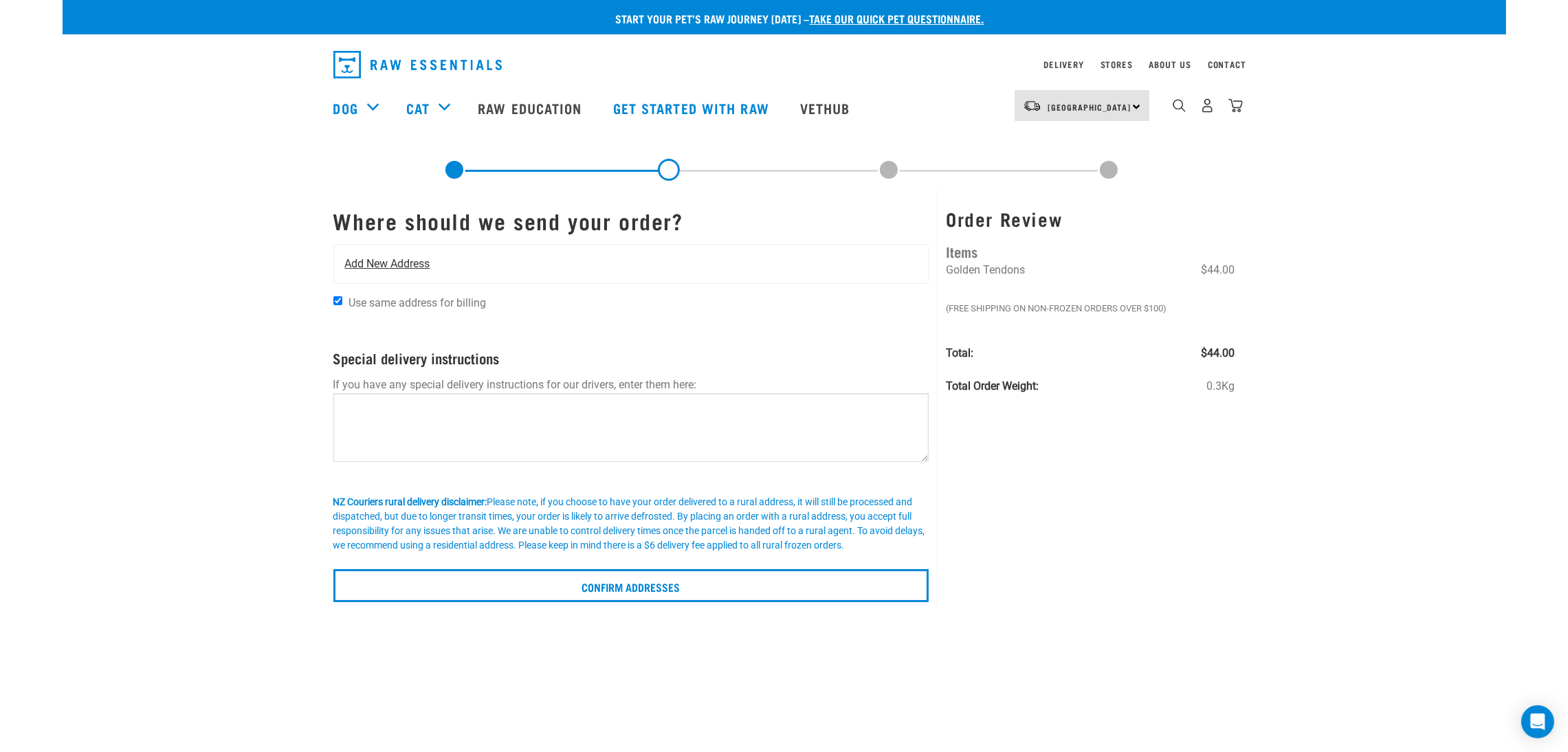
click at [401, 263] on span "Add New Address" at bounding box center [388, 264] width 86 height 17
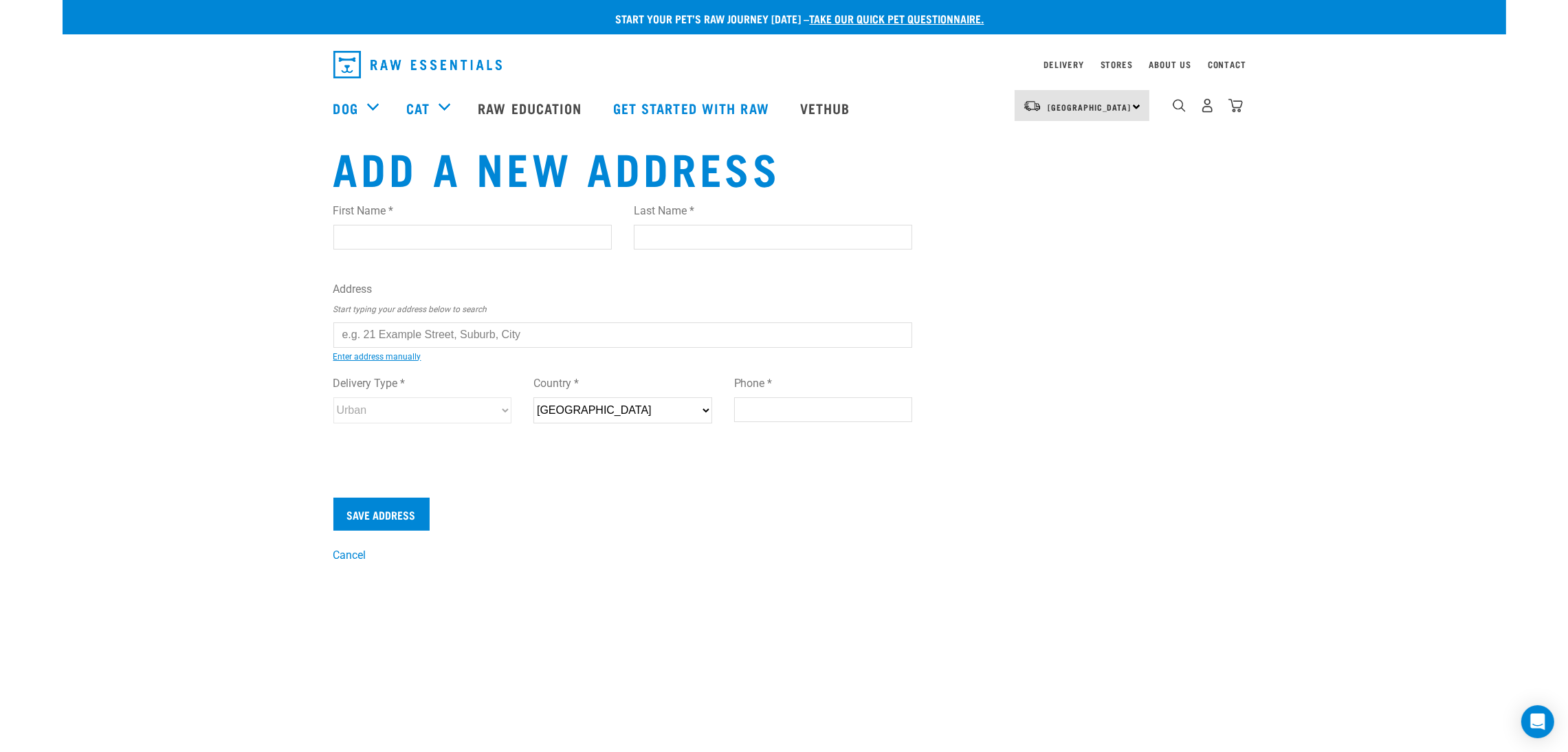
click at [434, 336] on input "text" at bounding box center [623, 334] width 580 height 25
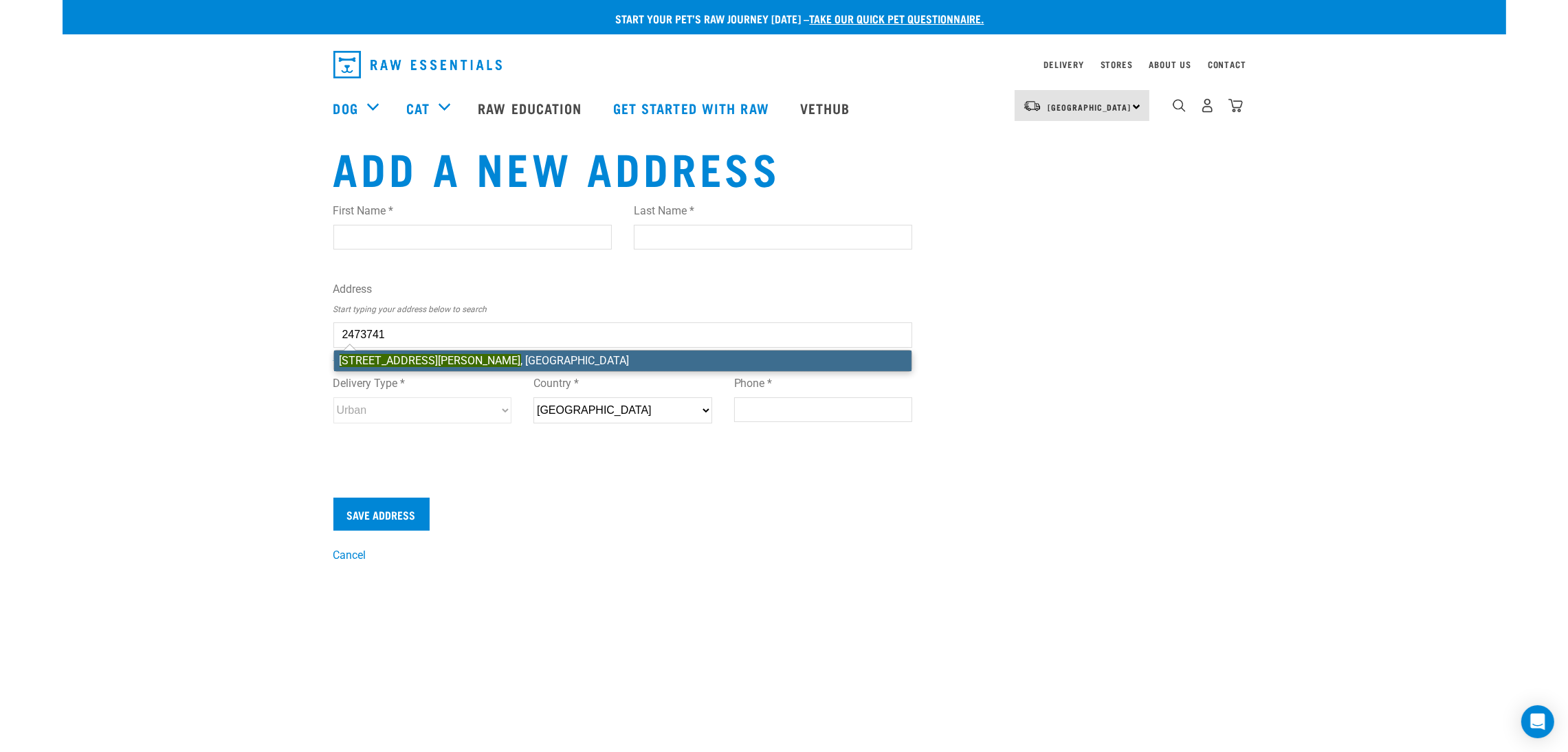
click at [439, 355] on li "[STREET_ADDRESS][PERSON_NAME]" at bounding box center [623, 361] width 578 height 21
type input "[STREET_ADDRESS][PERSON_NAME]"
type input "Totara Vale"
type input "Auckland"
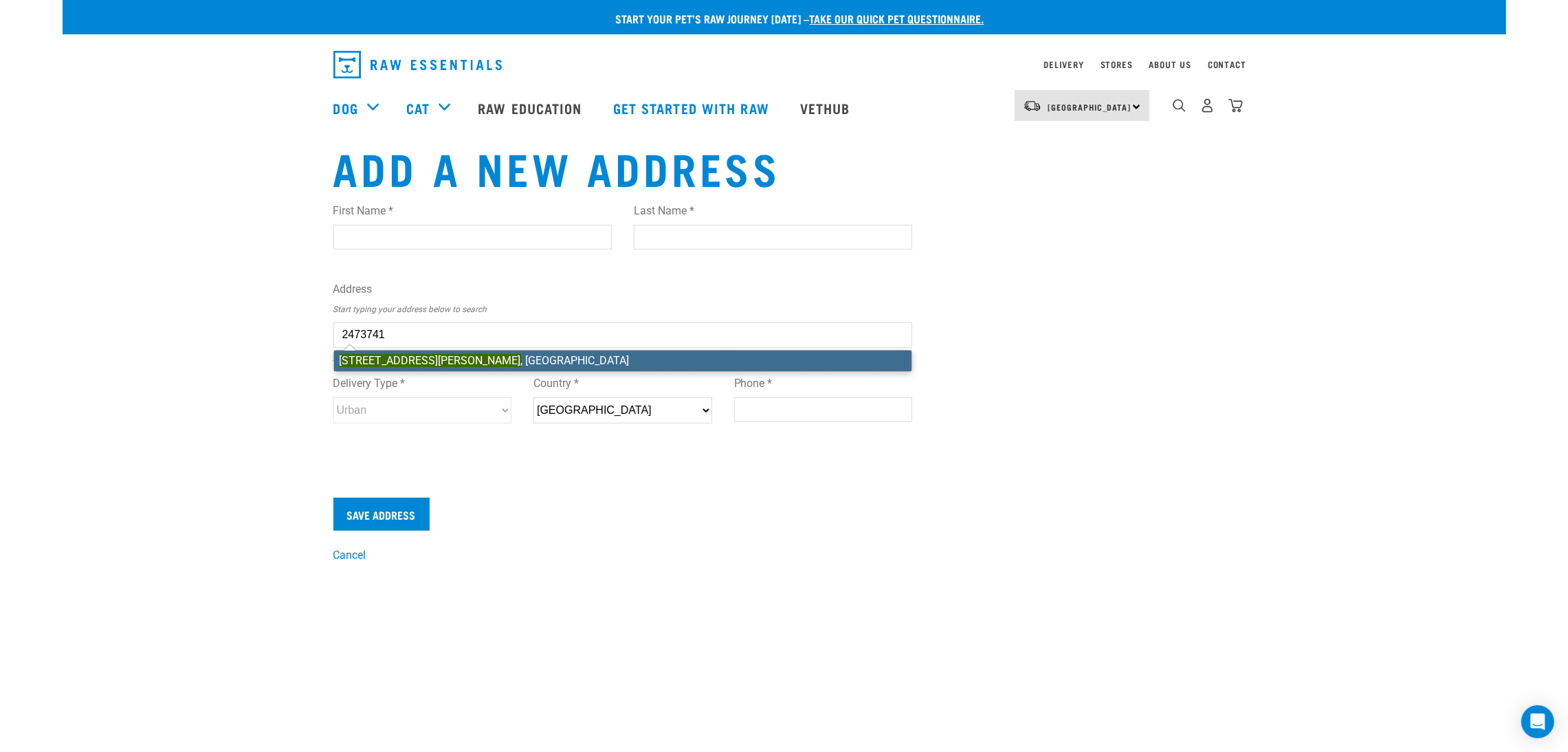
select select "AUK"
type input "0627"
select select "Urban"
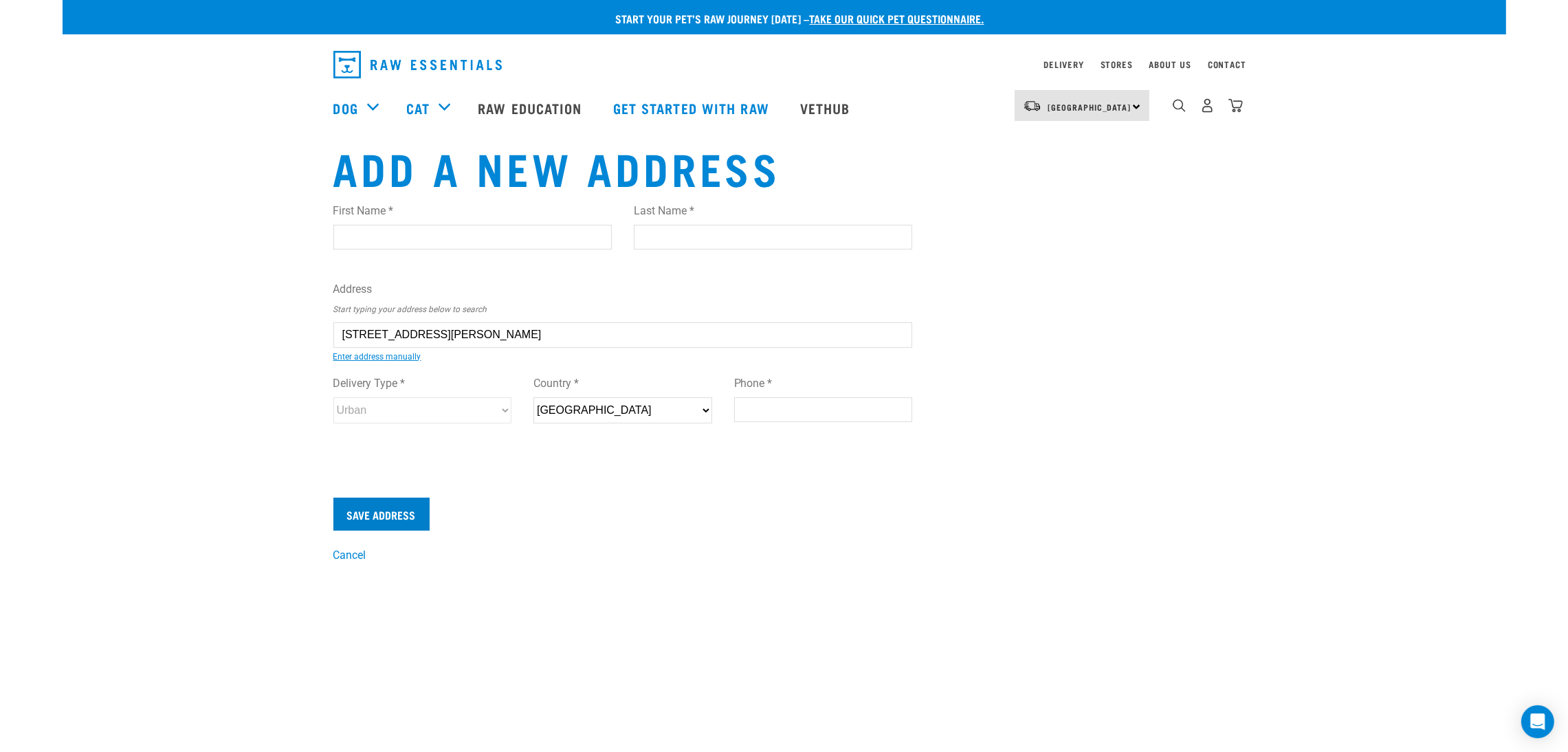
type input "2/17 Woodall Place, Totara Vale, Auckland 0627"
click at [397, 511] on input "Save Address" at bounding box center [381, 514] width 96 height 33
click at [461, 229] on input "First Name *" at bounding box center [473, 237] width 278 height 25
type input "angel"
click at [773, 239] on input "Last Name *" at bounding box center [773, 237] width 278 height 25
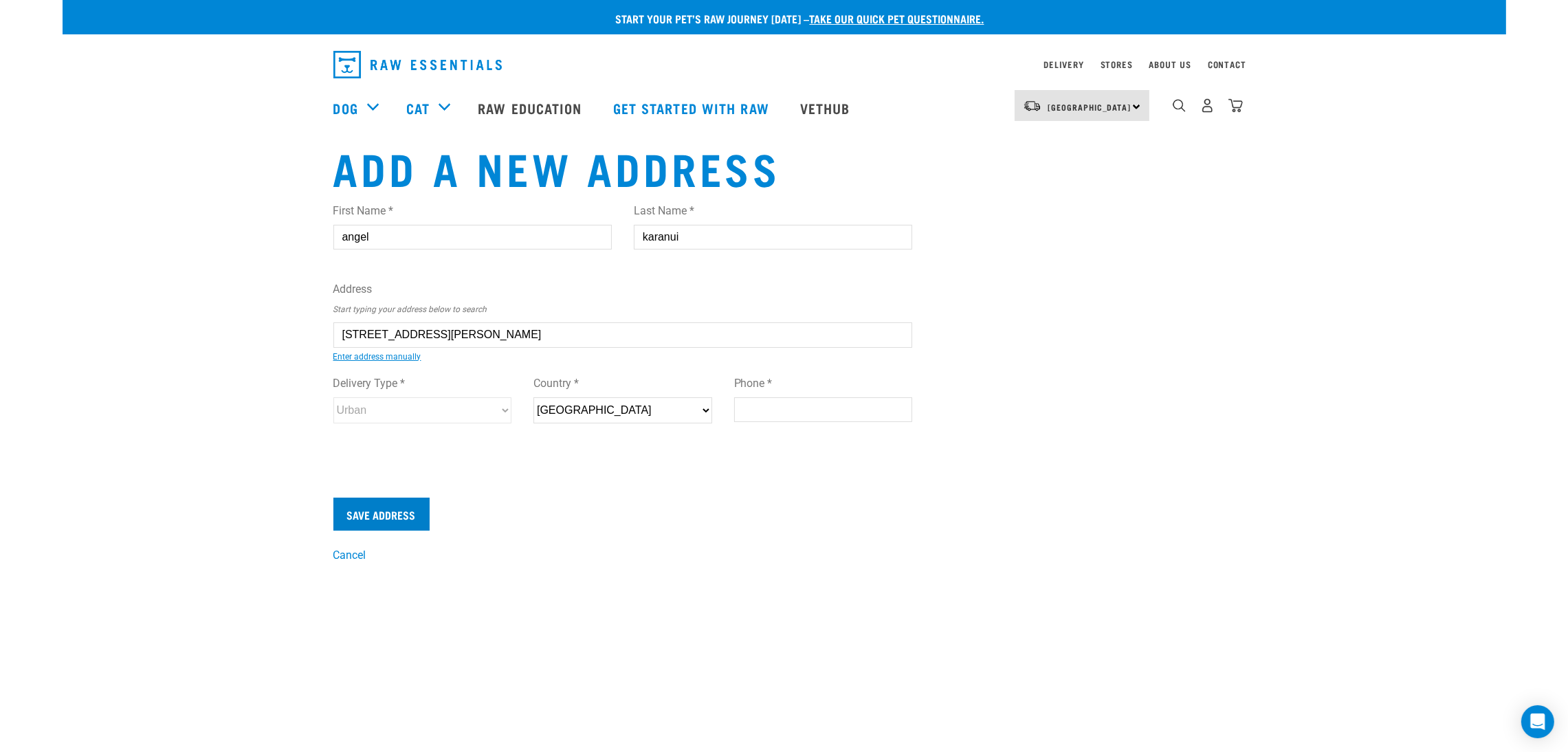
type input "karanui"
click at [369, 503] on input "Save Address" at bounding box center [381, 514] width 96 height 33
click at [762, 414] on input "Phone *" at bounding box center [824, 409] width 179 height 25
type input "02108784566"
click at [358, 520] on input "Save Address" at bounding box center [381, 514] width 96 height 33
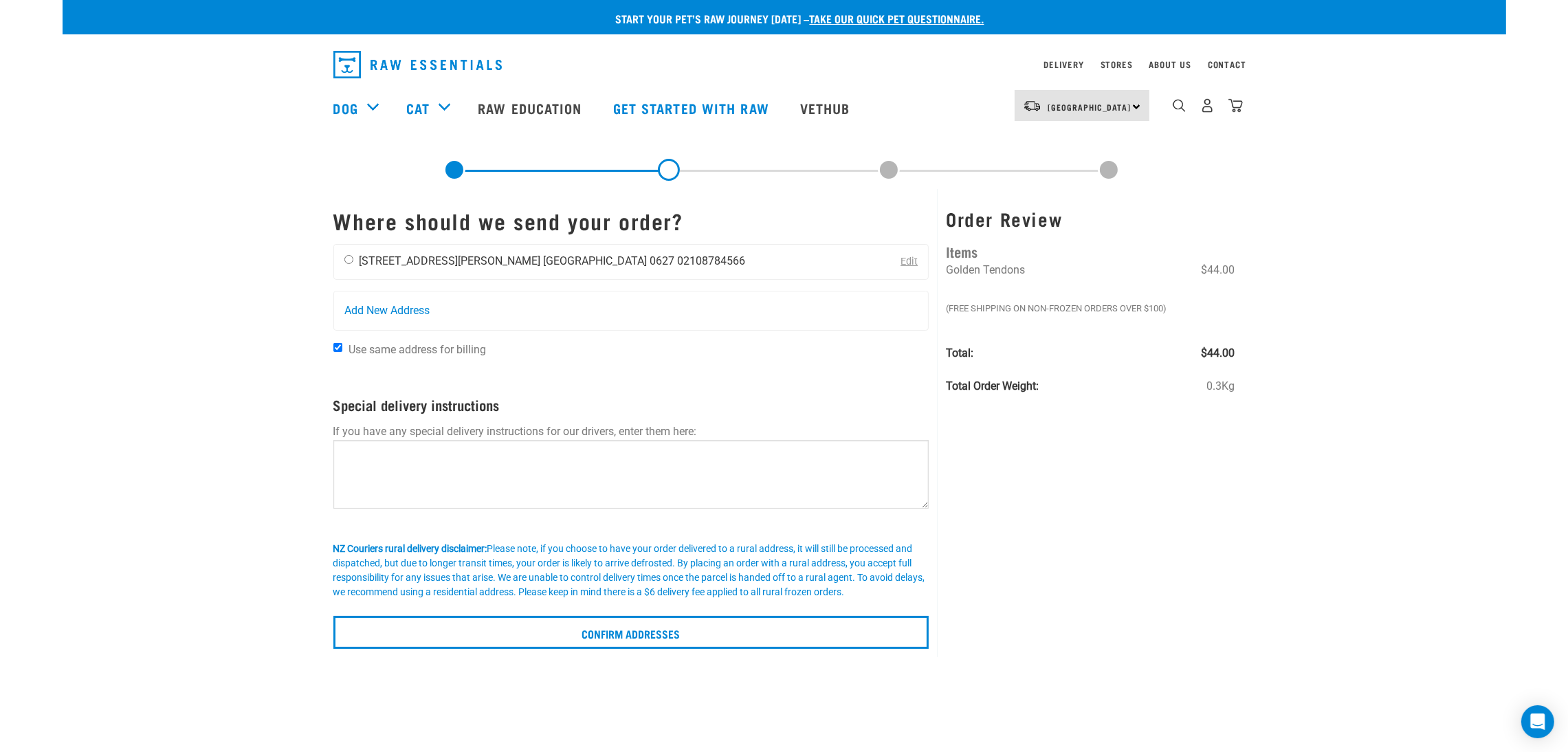
click at [350, 261] on input "radio" at bounding box center [349, 259] width 9 height 9
radio input "true"
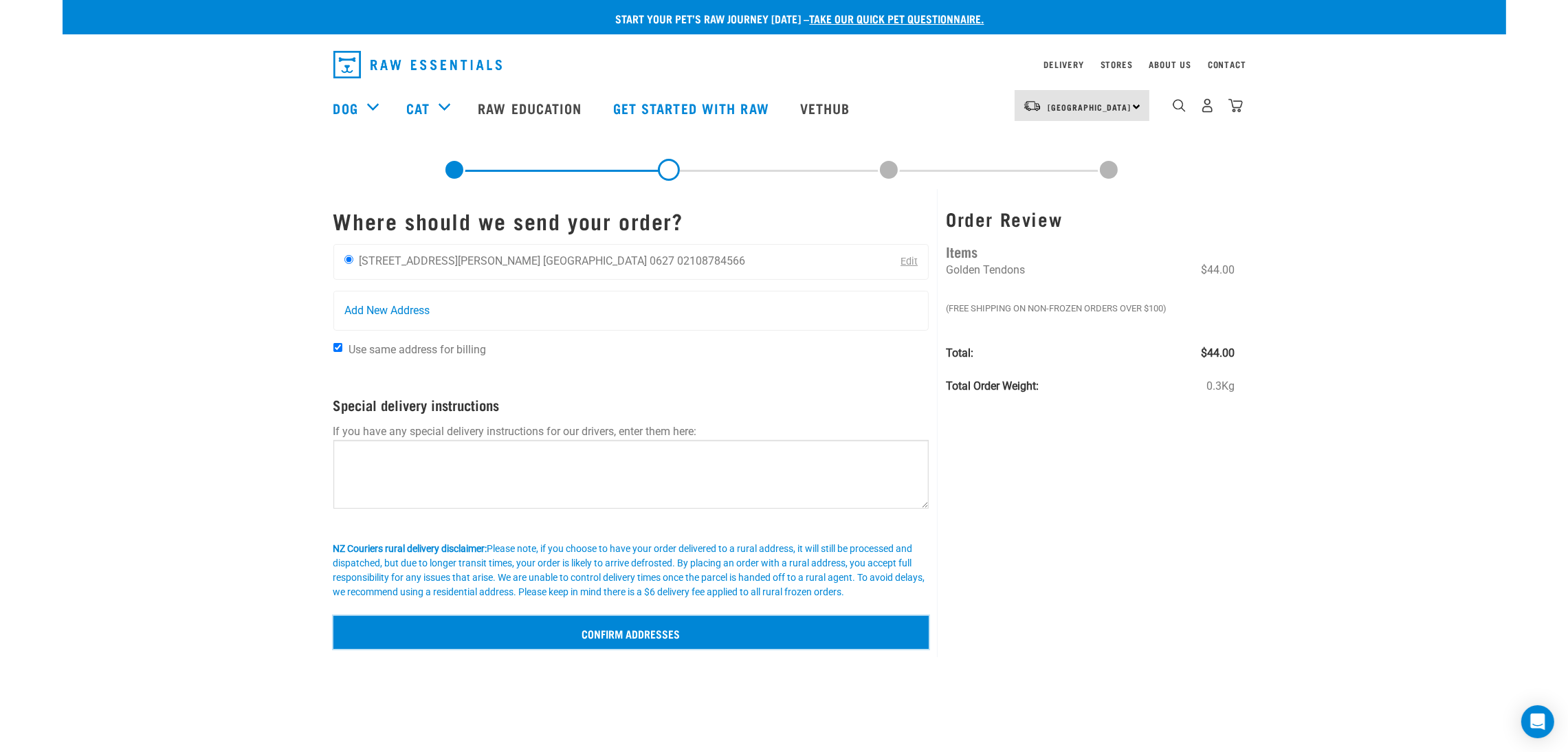
click at [758, 643] on input "Confirm addresses" at bounding box center [632, 631] width 596 height 33
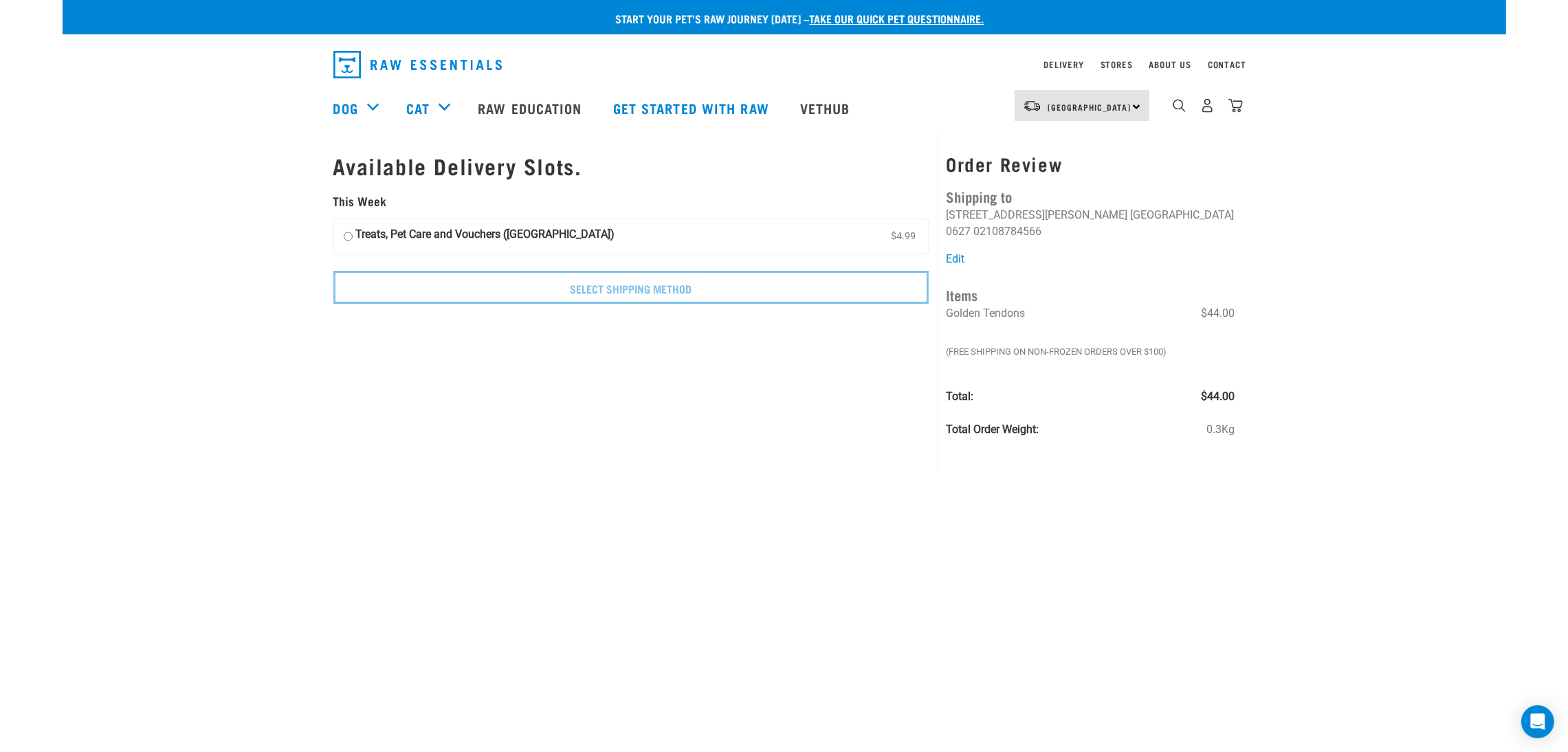
click at [351, 237] on input "Treats, Pet Care and Vouchers ([GEOGRAPHIC_DATA]) $4.99" at bounding box center [348, 237] width 9 height 21
radio input "true"
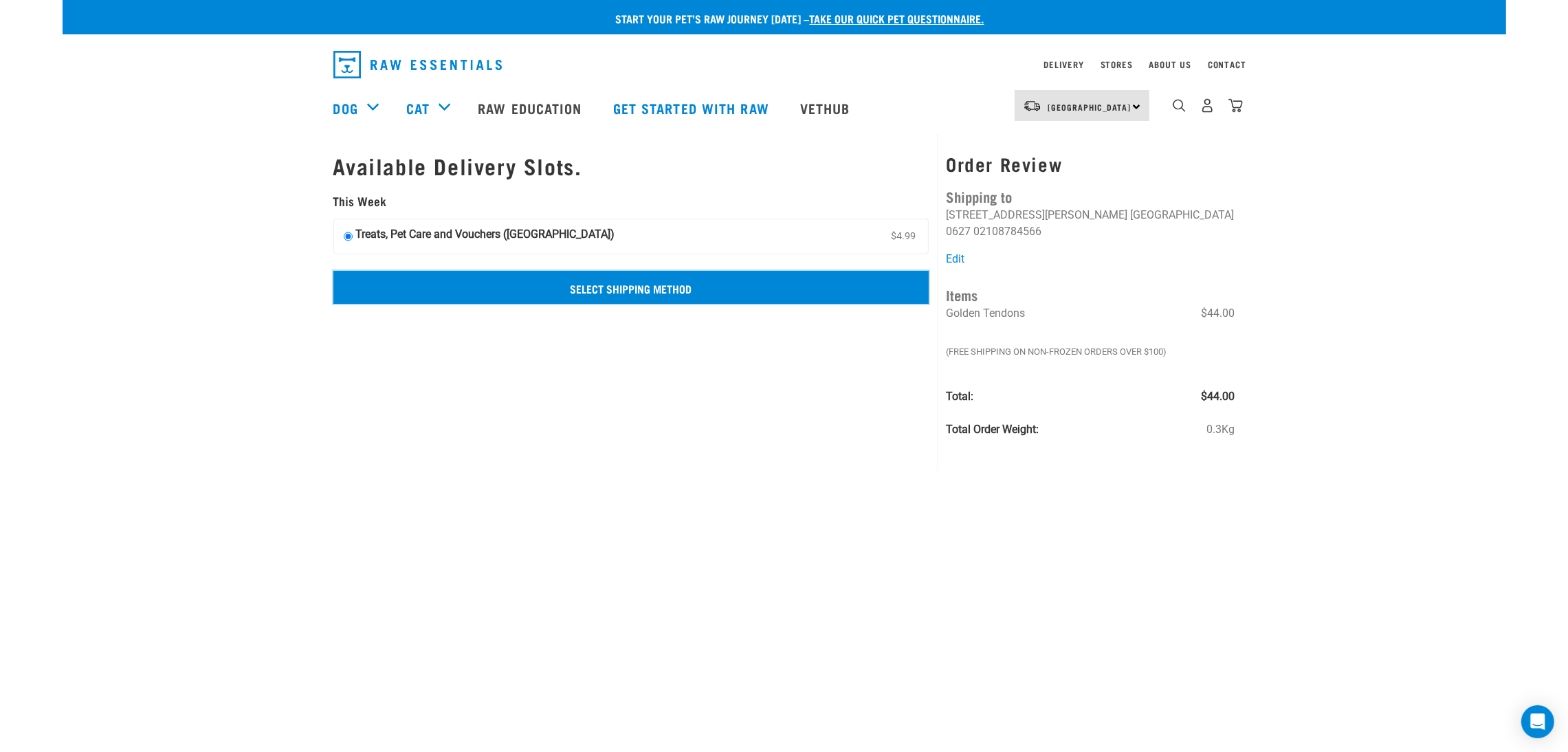
click at [459, 300] on input "Select Shipping Method" at bounding box center [632, 287] width 596 height 33
